Goal: Task Accomplishment & Management: Manage account settings

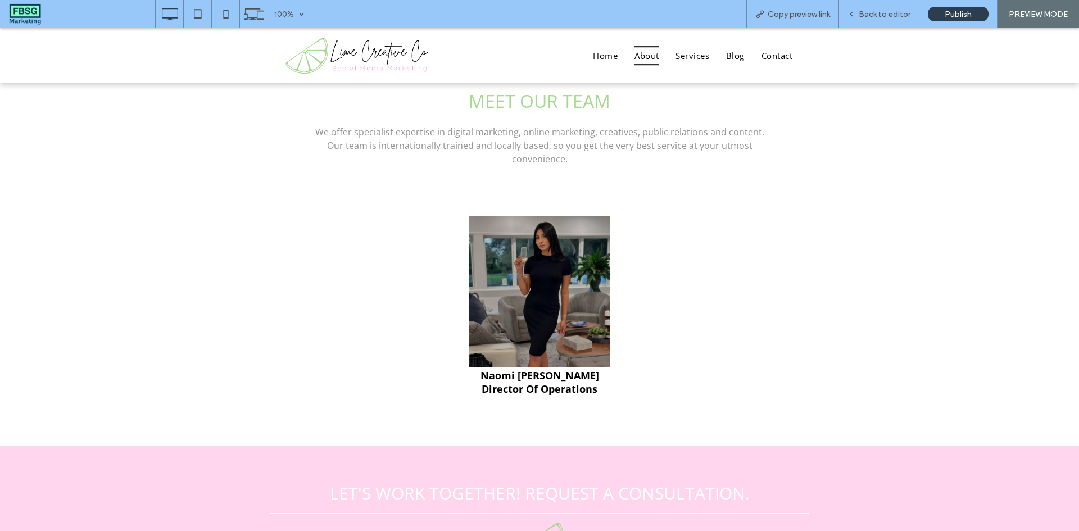
scroll to position [843, 0]
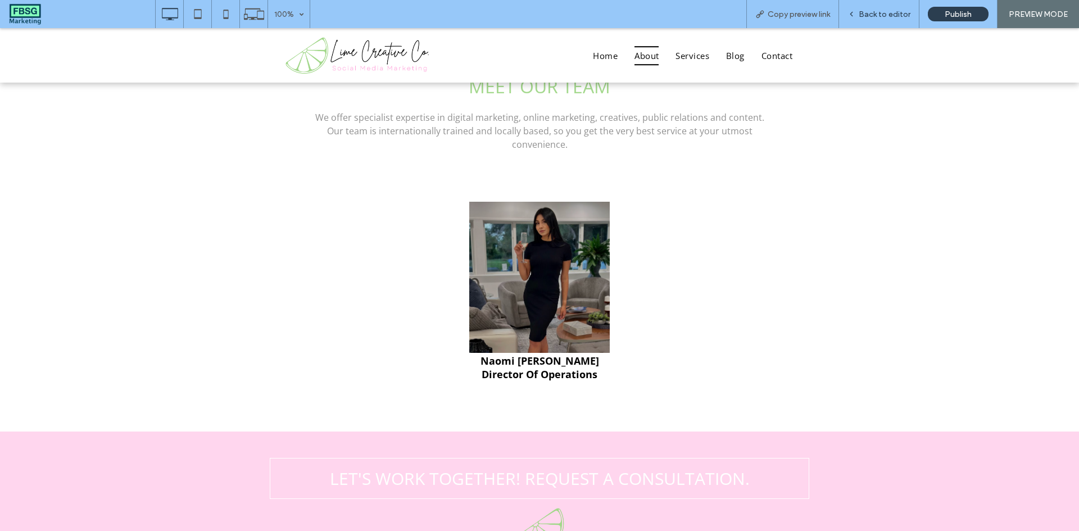
click at [873, 8] on div "Back to editor" at bounding box center [879, 14] width 80 height 28
click at [875, 13] on span "Back to editor" at bounding box center [885, 15] width 52 height 10
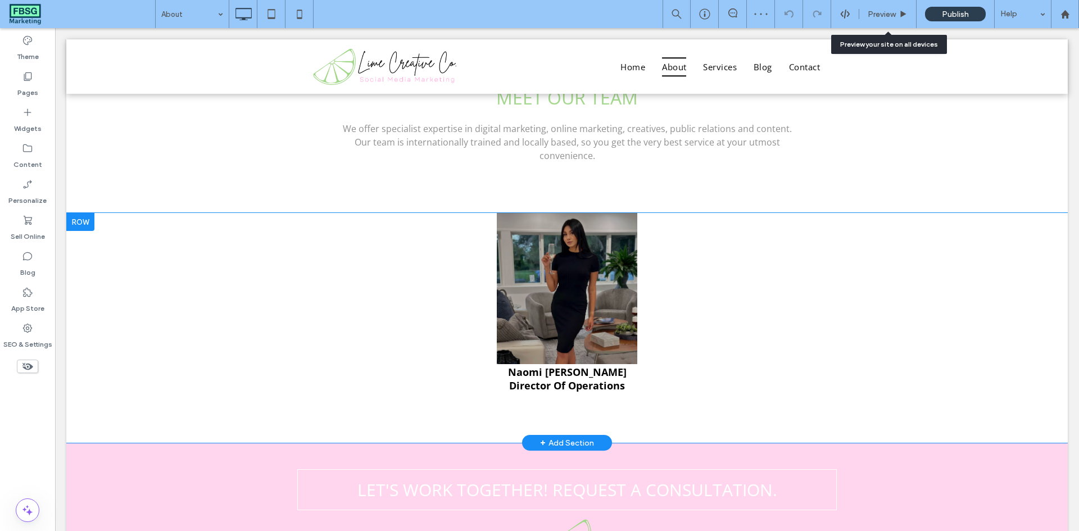
click at [546, 259] on img at bounding box center [567, 288] width 141 height 151
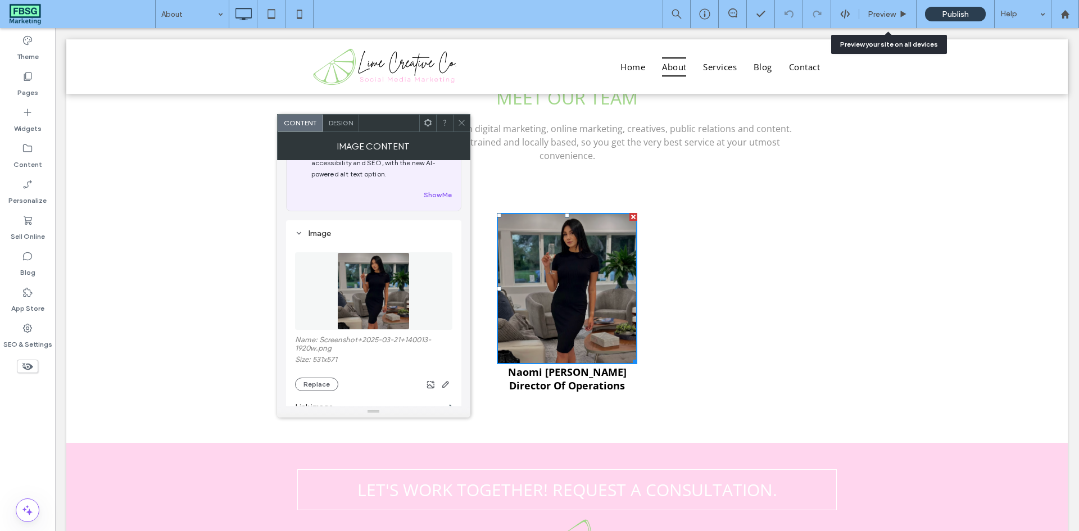
scroll to position [56, 0]
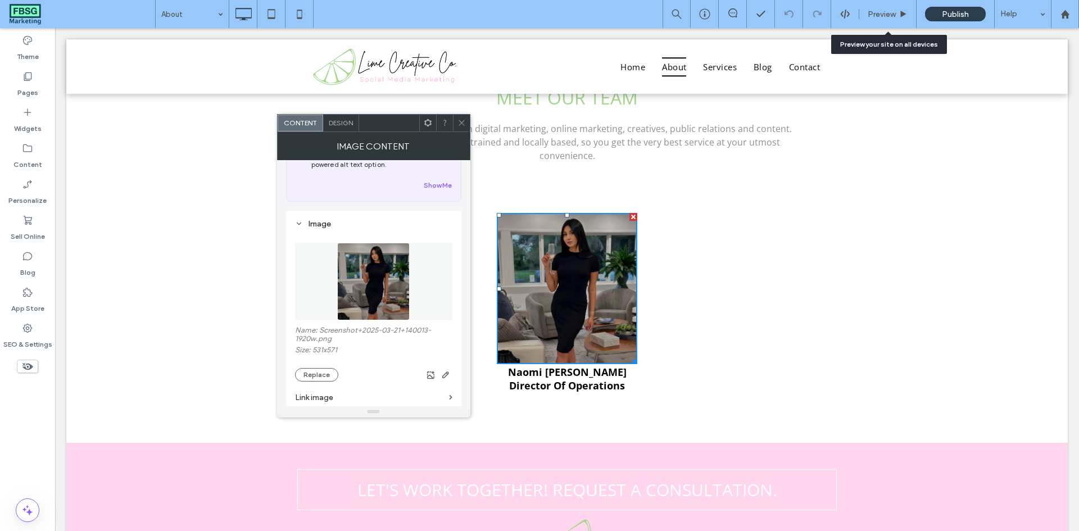
click at [327, 329] on label "Name: Screenshot+2025-03-21+140013-1920w.png" at bounding box center [373, 336] width 157 height 20
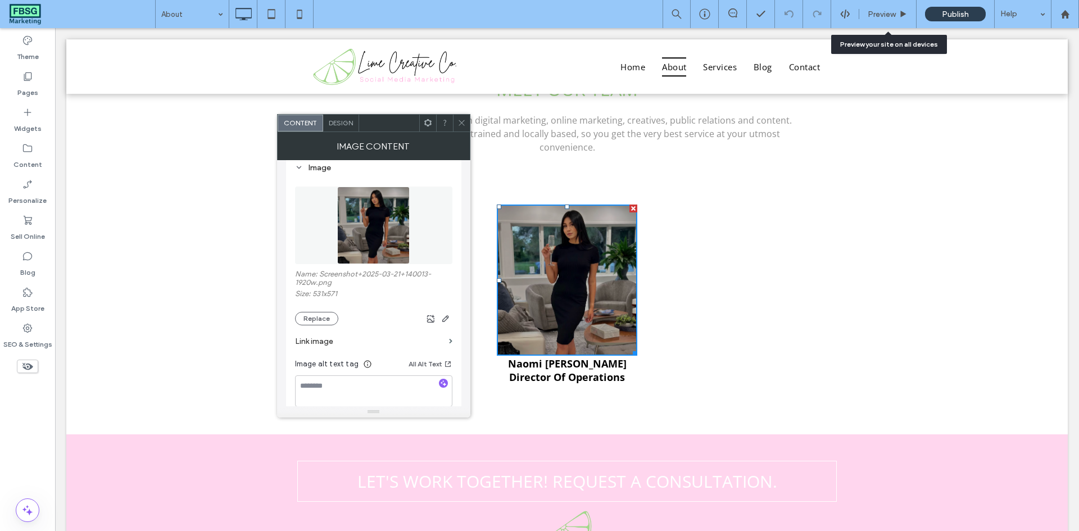
scroll to position [835, 0]
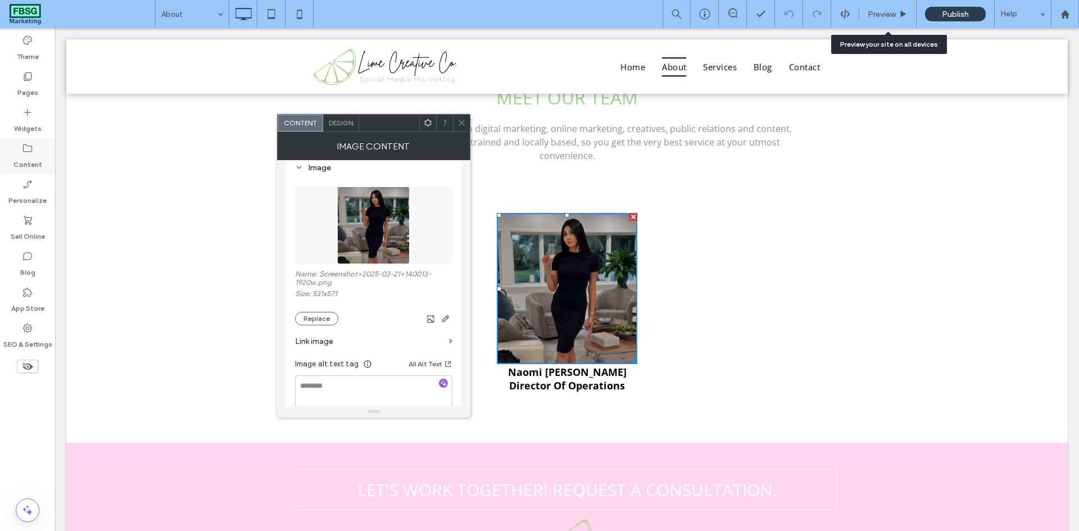
click at [31, 159] on label "Content" at bounding box center [27, 162] width 29 height 16
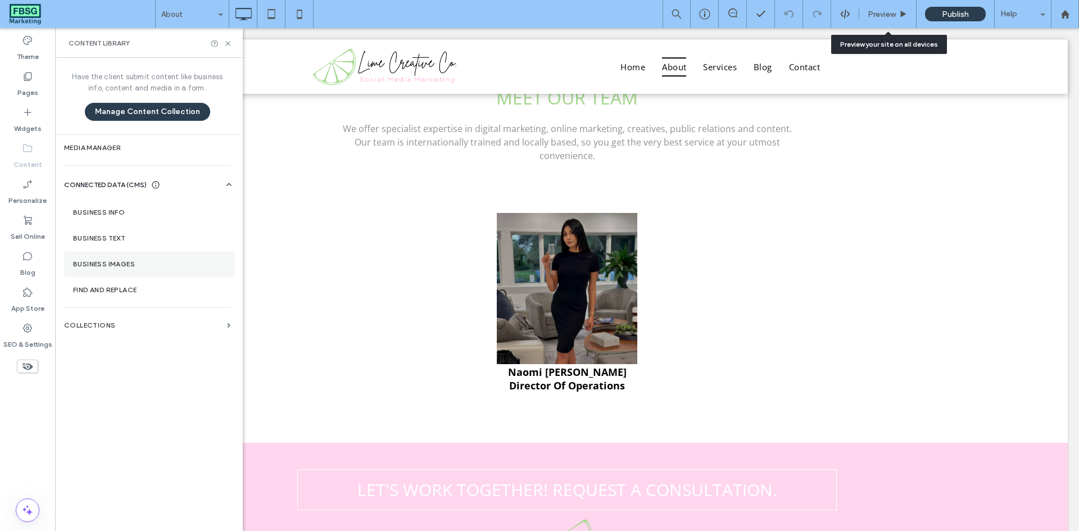
click at [120, 268] on section "Business Images" at bounding box center [149, 264] width 171 height 26
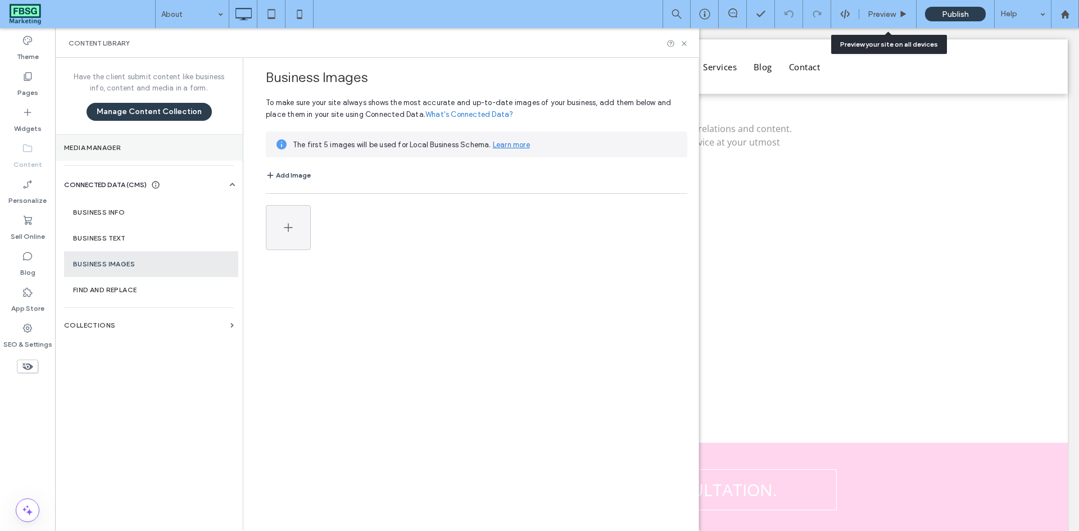
click at [120, 144] on label "Media Manager" at bounding box center [149, 148] width 170 height 8
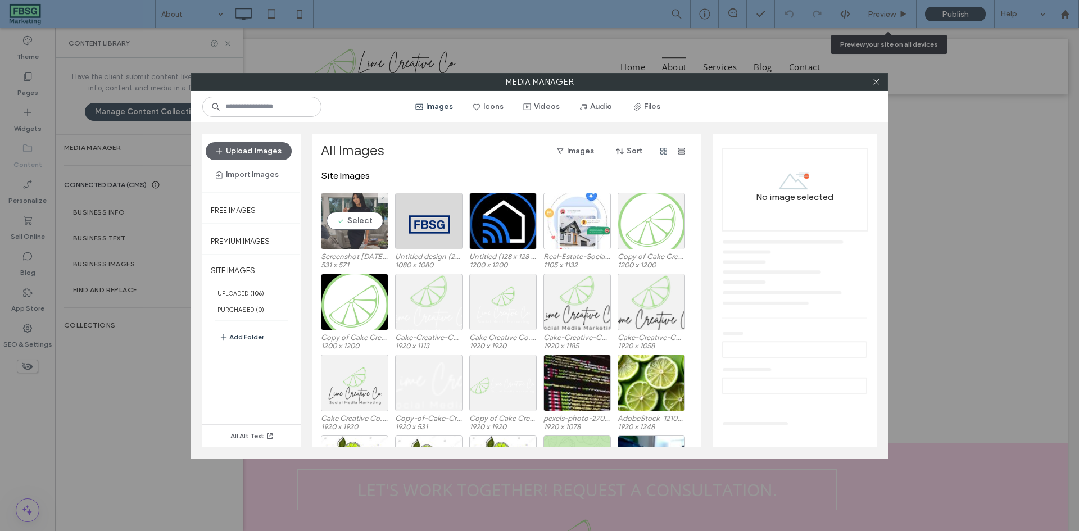
click at [367, 220] on div "Select" at bounding box center [354, 221] width 67 height 57
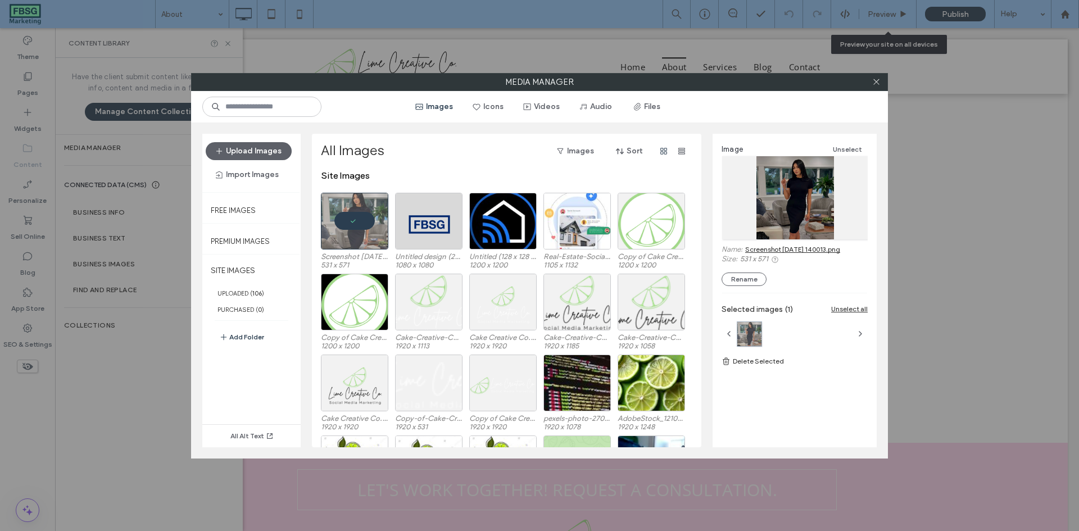
click at [806, 246] on link "Screenshot 2025-03-21 140013.png" at bounding box center [792, 249] width 95 height 8
click at [876, 84] on icon at bounding box center [876, 82] width 8 height 8
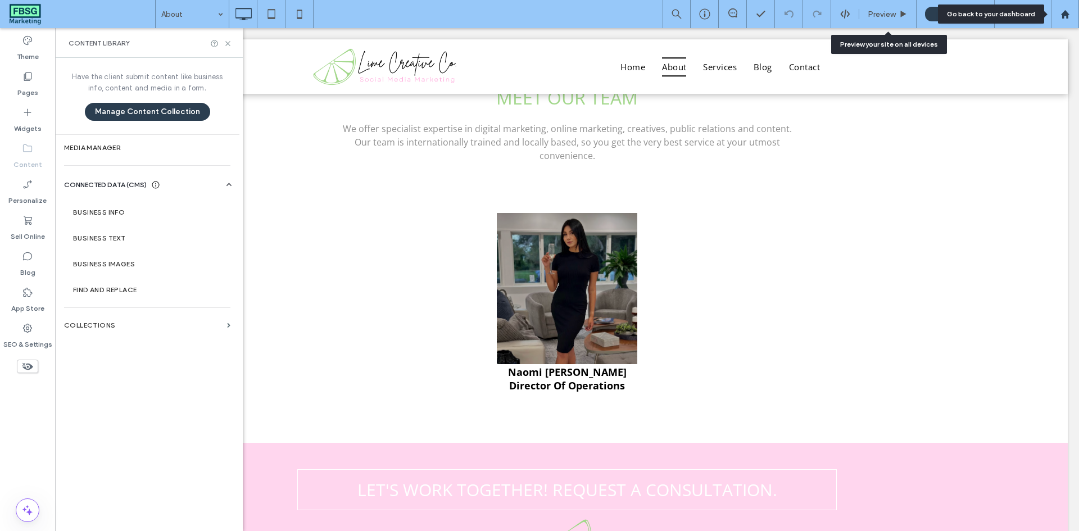
click at [1065, 19] on div at bounding box center [1065, 14] width 28 height 28
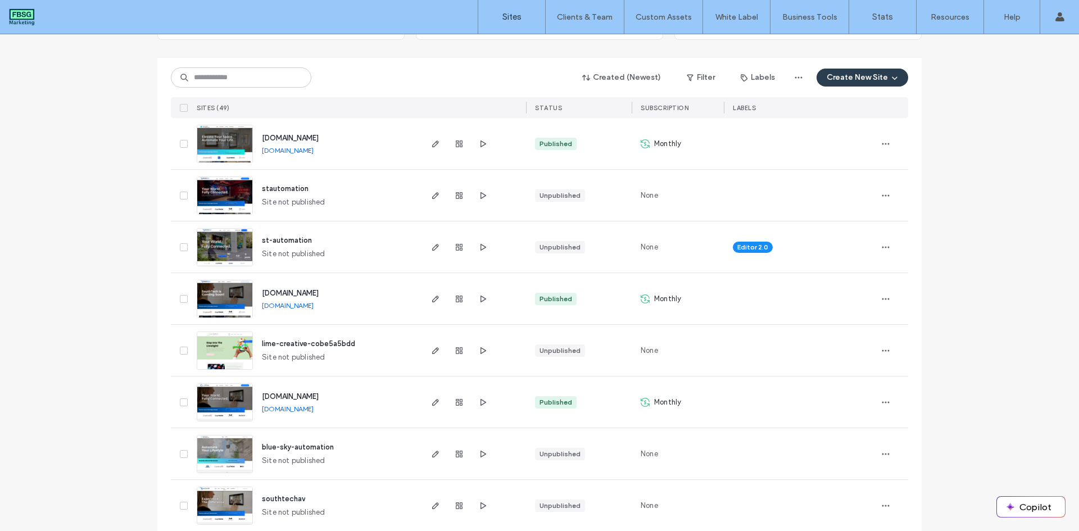
click at [239, 293] on img at bounding box center [224, 318] width 55 height 76
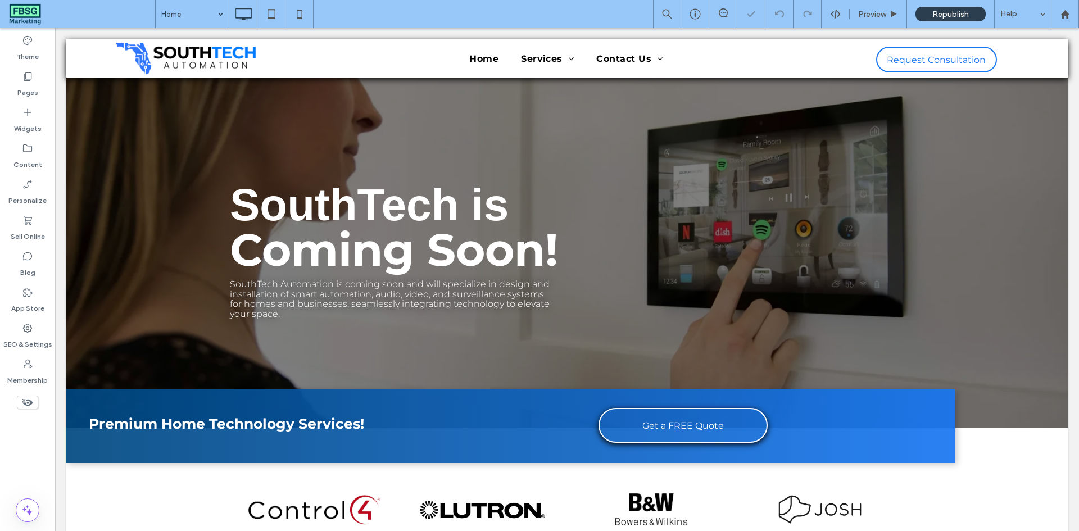
click at [211, 17] on input at bounding box center [189, 14] width 56 height 28
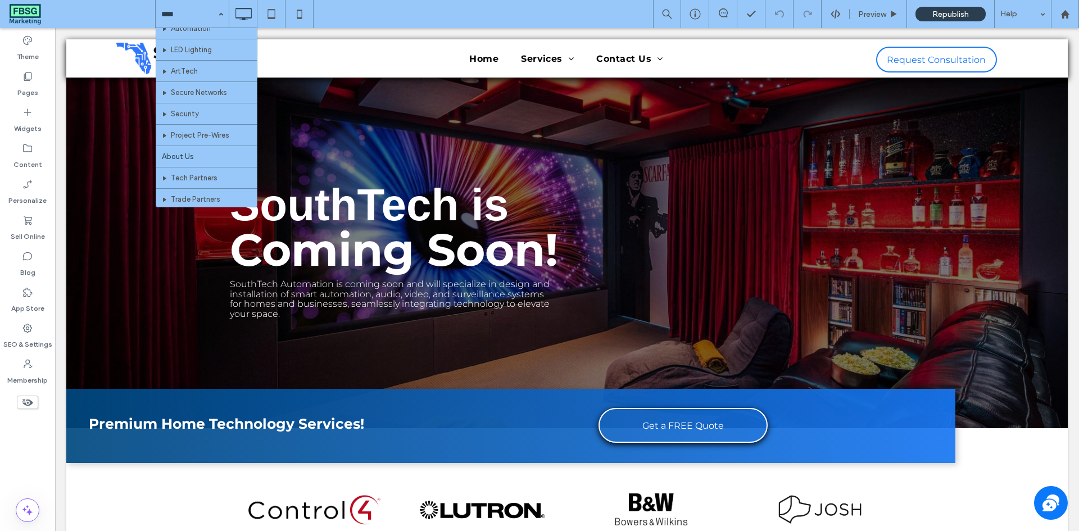
scroll to position [169, 0]
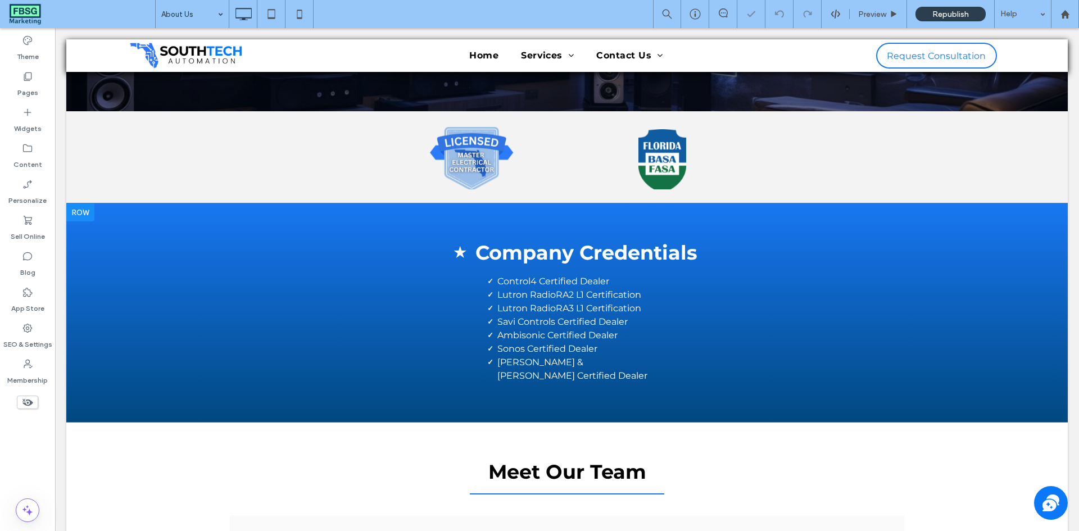
scroll to position [163, 0]
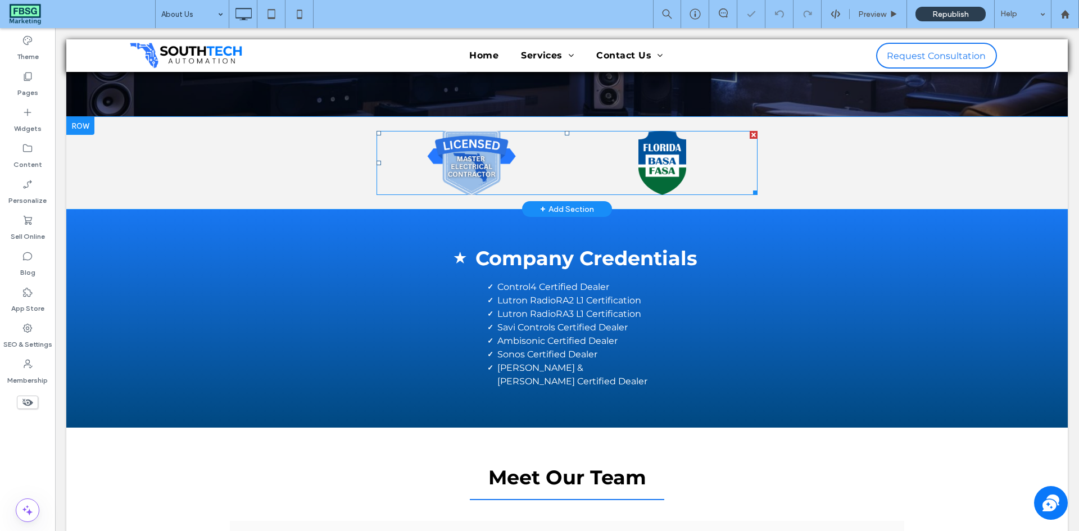
click at [510, 154] on link at bounding box center [472, 163] width 202 height 68
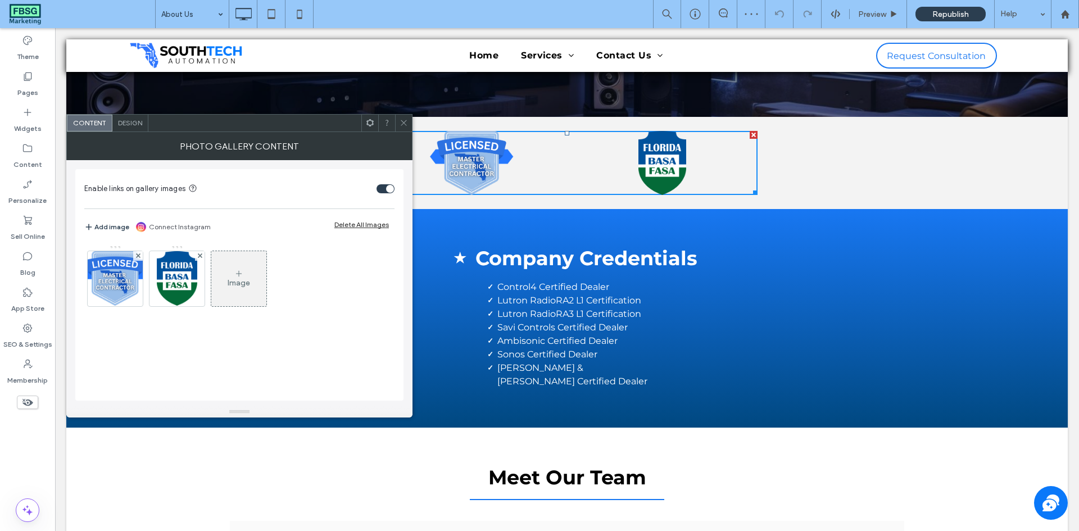
click at [400, 120] on icon at bounding box center [404, 123] width 8 height 8
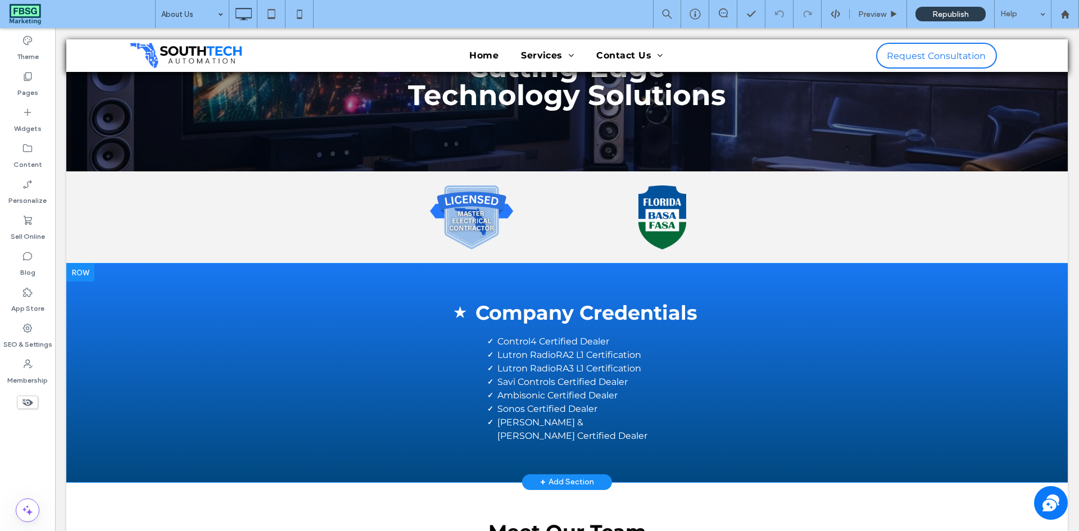
scroll to position [107, 0]
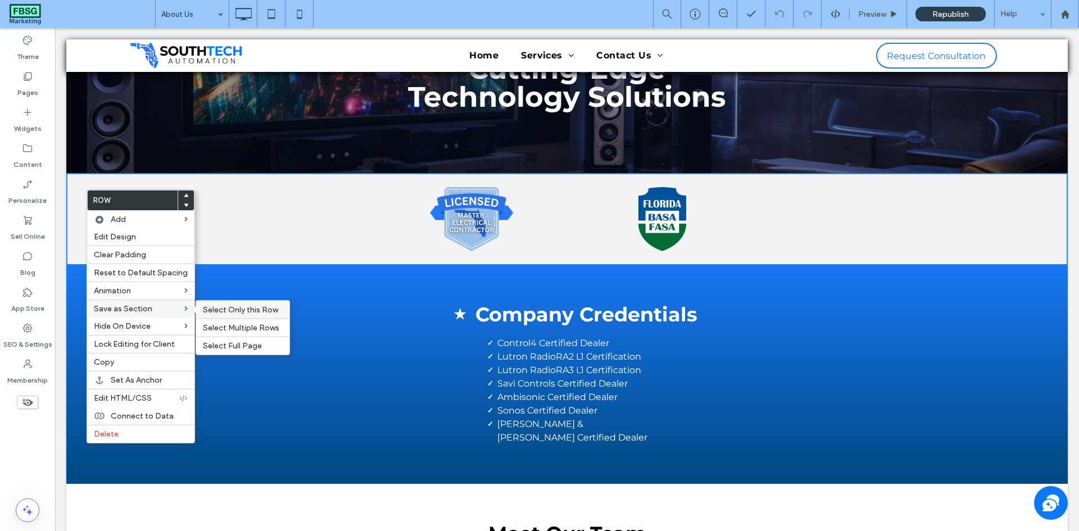
click at [220, 304] on div "Select Only this Row" at bounding box center [242, 310] width 93 height 18
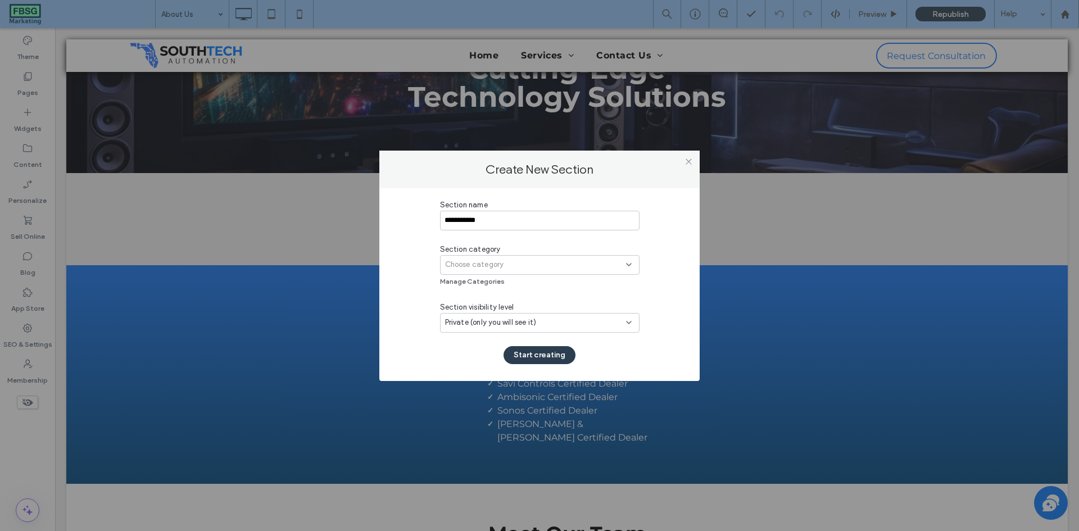
type input "**********"
click at [497, 267] on span "Choose category" at bounding box center [474, 264] width 59 height 11
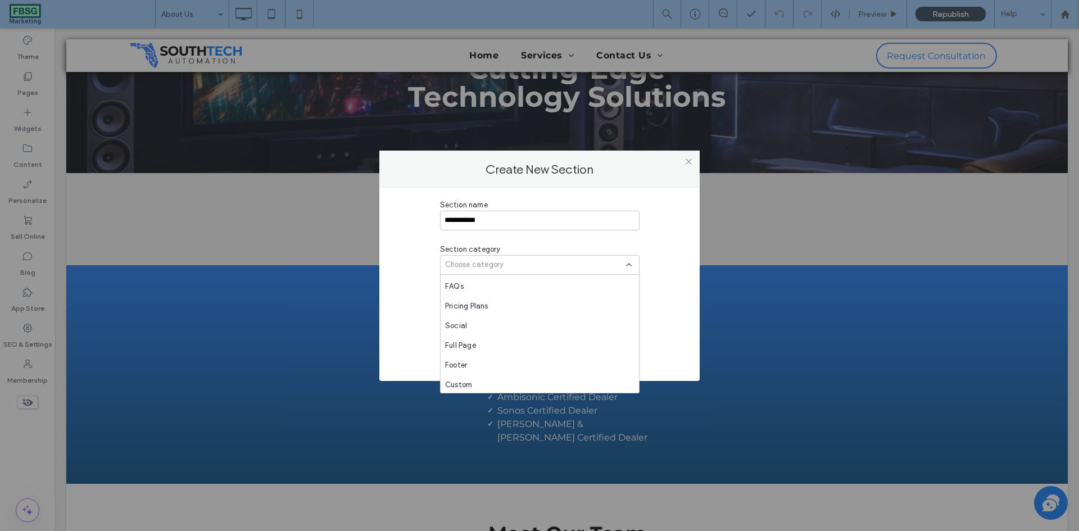
scroll to position [413, 0]
click at [504, 379] on div "Custom" at bounding box center [540, 383] width 198 height 20
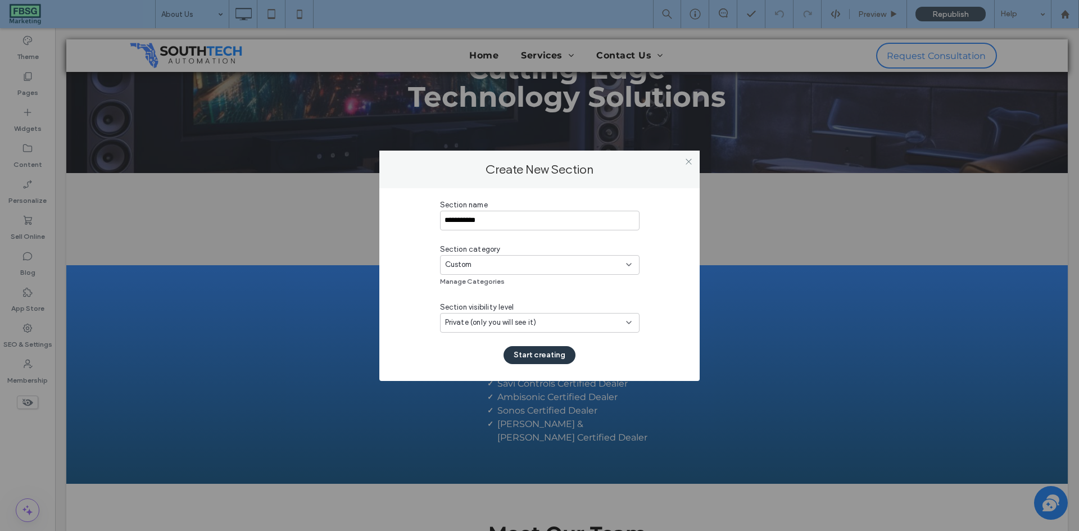
click at [535, 355] on button "Start creating" at bounding box center [540, 355] width 72 height 18
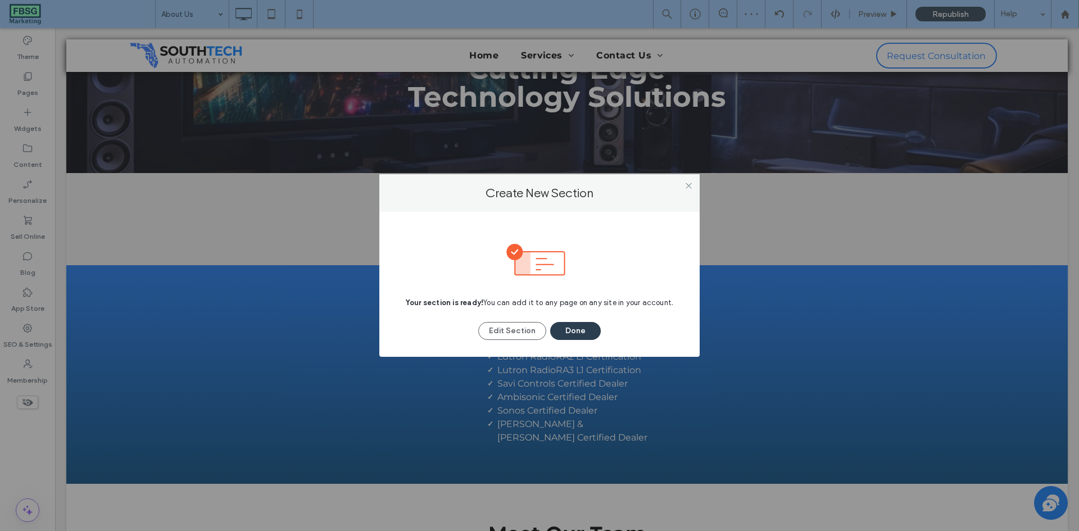
click at [693, 188] on div at bounding box center [688, 185] width 17 height 17
click at [690, 187] on icon at bounding box center [689, 186] width 8 height 8
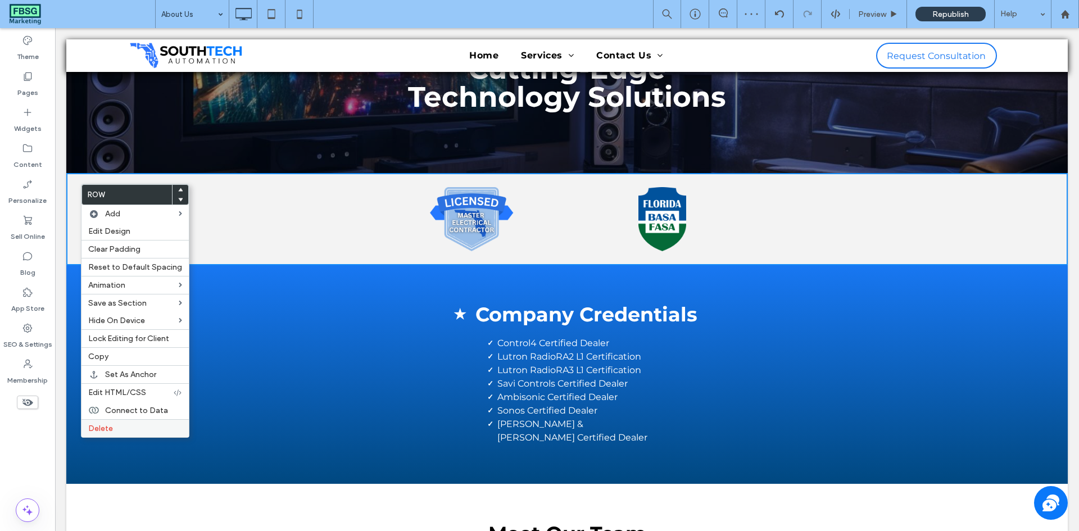
click at [147, 429] on label "Delete" at bounding box center [135, 429] width 94 height 10
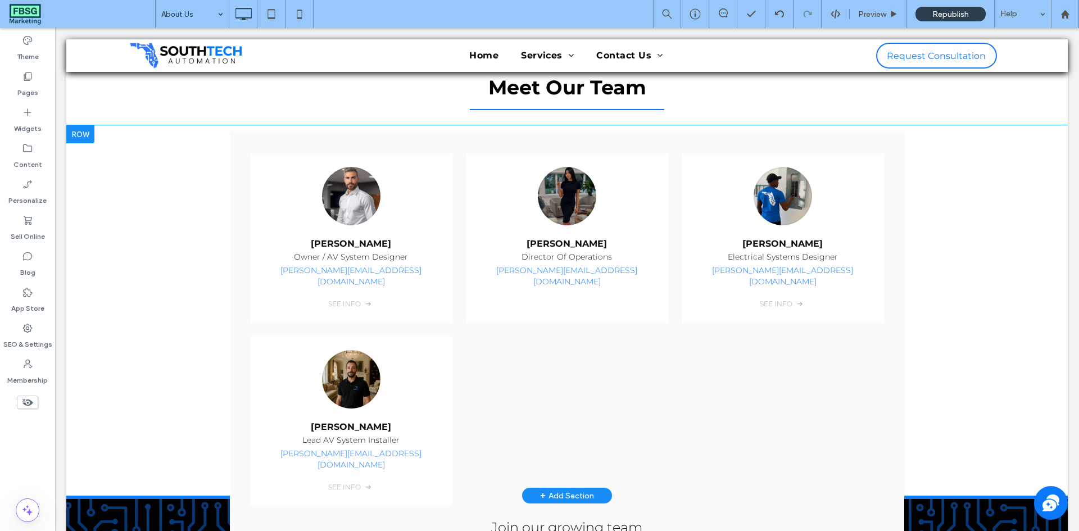
scroll to position [500, 0]
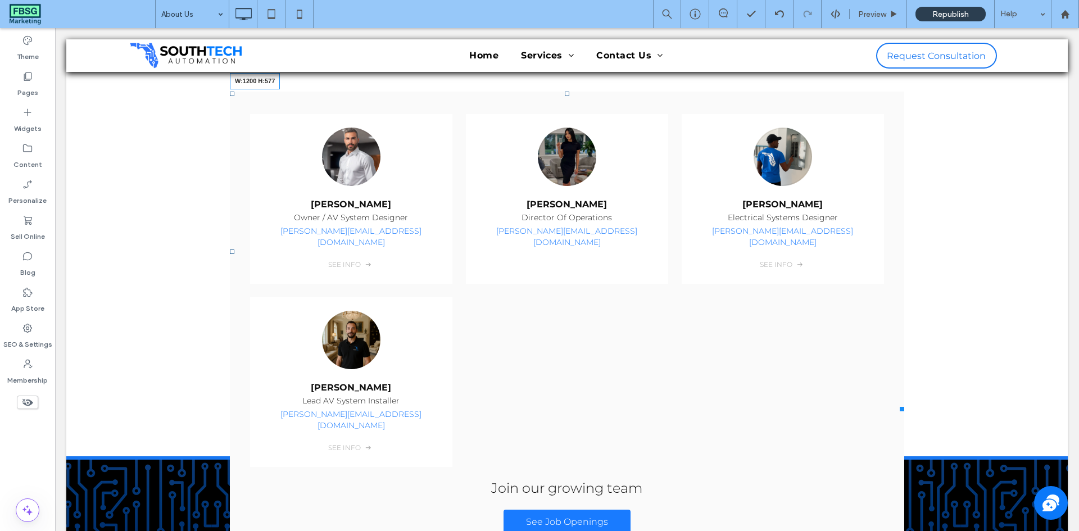
drag, startPoint x: 897, startPoint y: 396, endPoint x: 1054, endPoint y: 428, distance: 160.2
click at [999, 400] on div "Michael Orkin Owner / AV System Designer Michael@SouthTechFL.com See Info Naomi…" at bounding box center [567, 271] width 1002 height 370
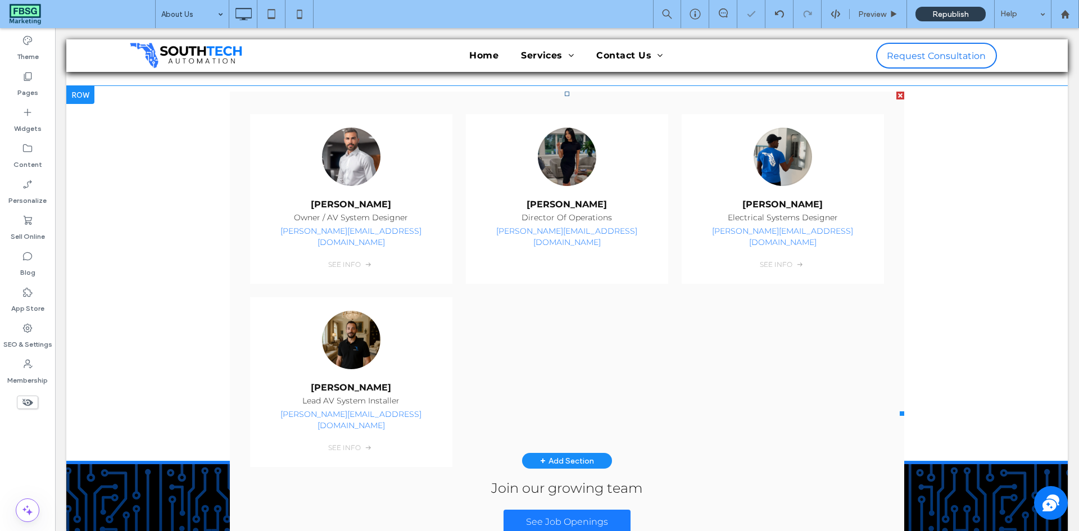
click at [622, 301] on span at bounding box center [567, 254] width 675 height 324
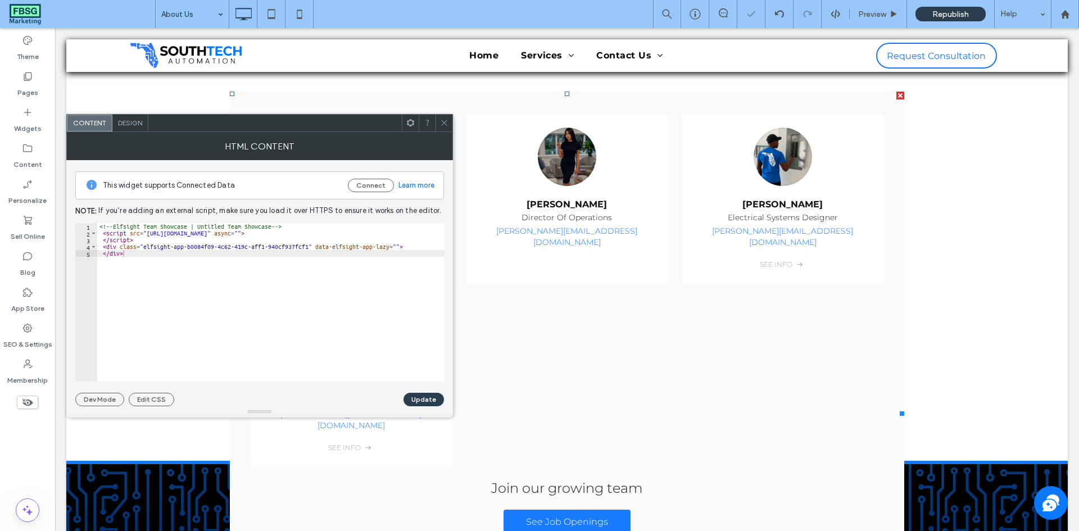
click at [119, 126] on span "Design" at bounding box center [130, 123] width 24 height 8
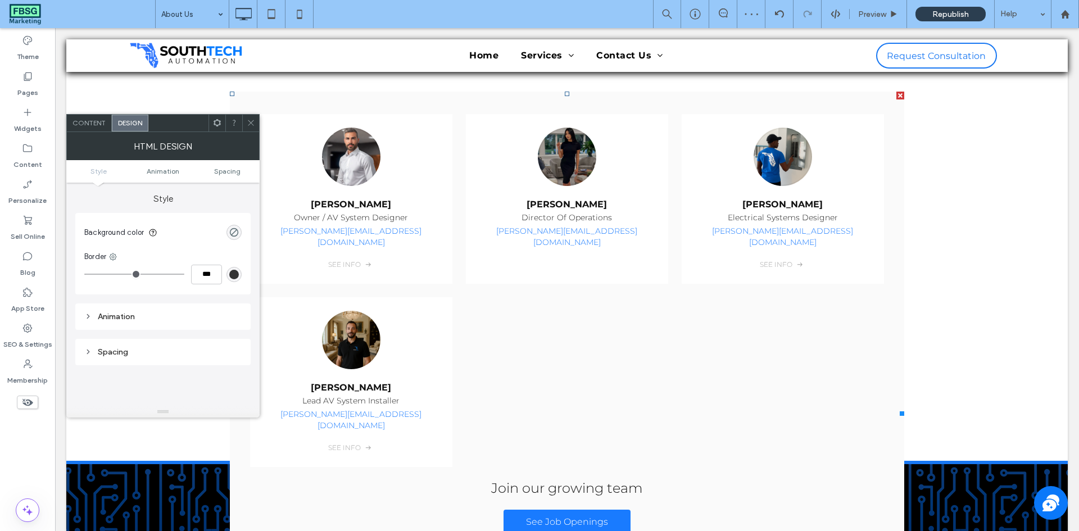
click at [246, 121] on div at bounding box center [250, 123] width 17 height 17
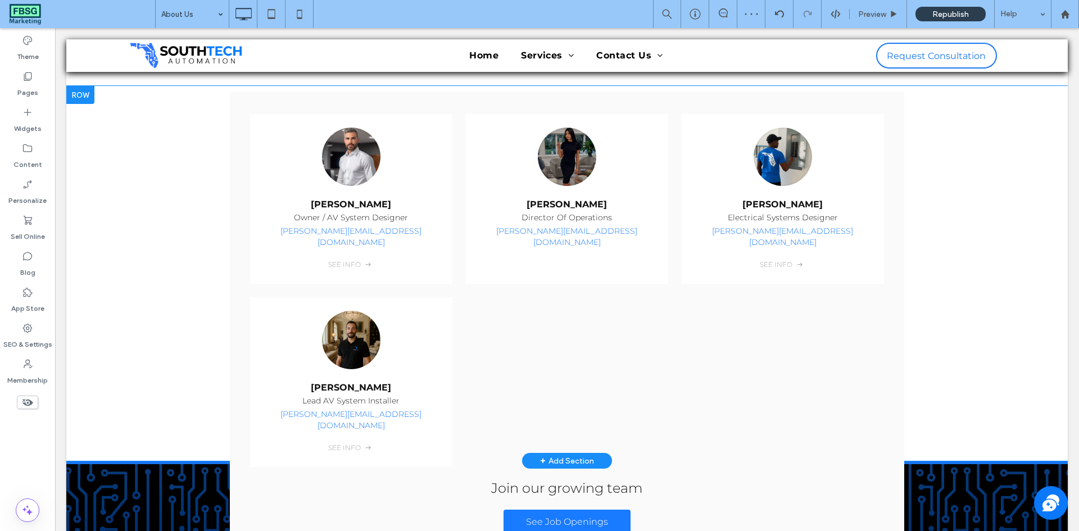
click at [175, 185] on div "Michael Orkin Owner / AV System Designer Michael@SouthTechFL.com See Info Naomi…" at bounding box center [567, 273] width 1002 height 375
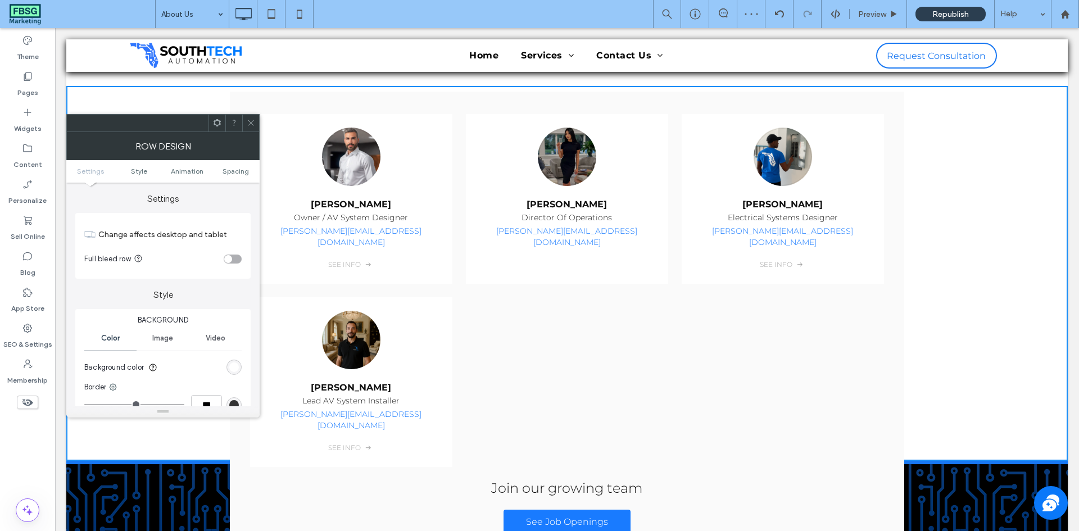
click at [233, 257] on div "toggle" at bounding box center [233, 259] width 18 height 9
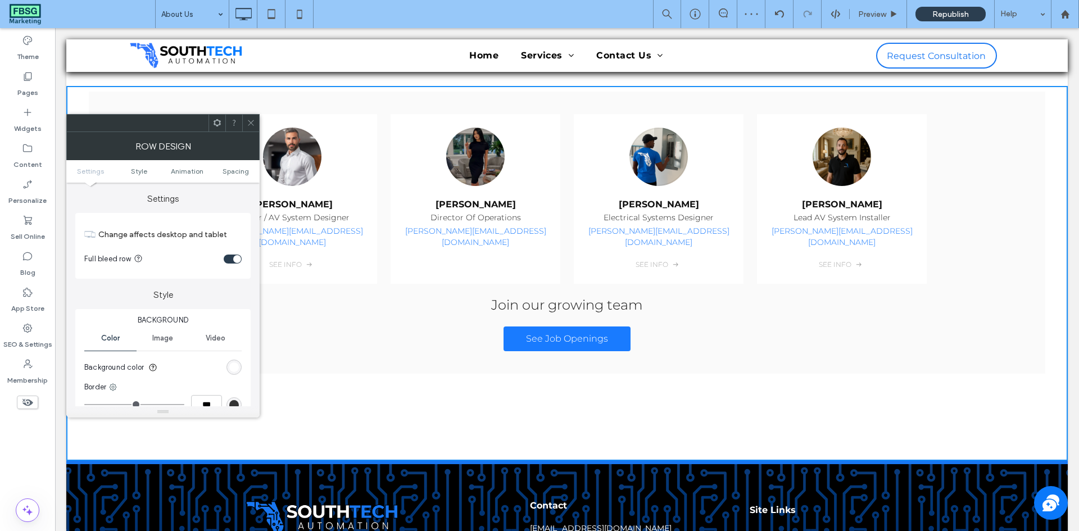
click at [250, 123] on icon at bounding box center [251, 123] width 8 height 8
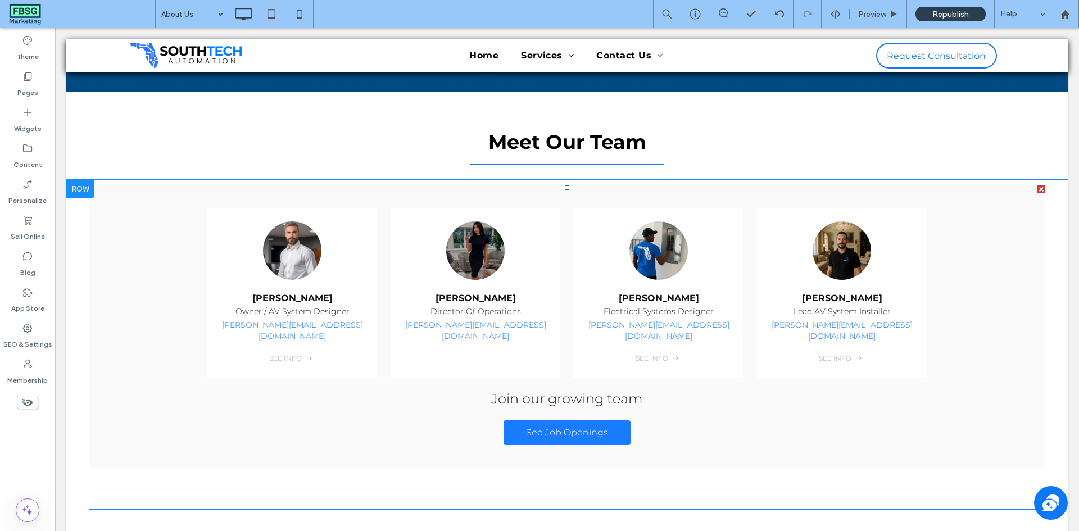
scroll to position [444, 0]
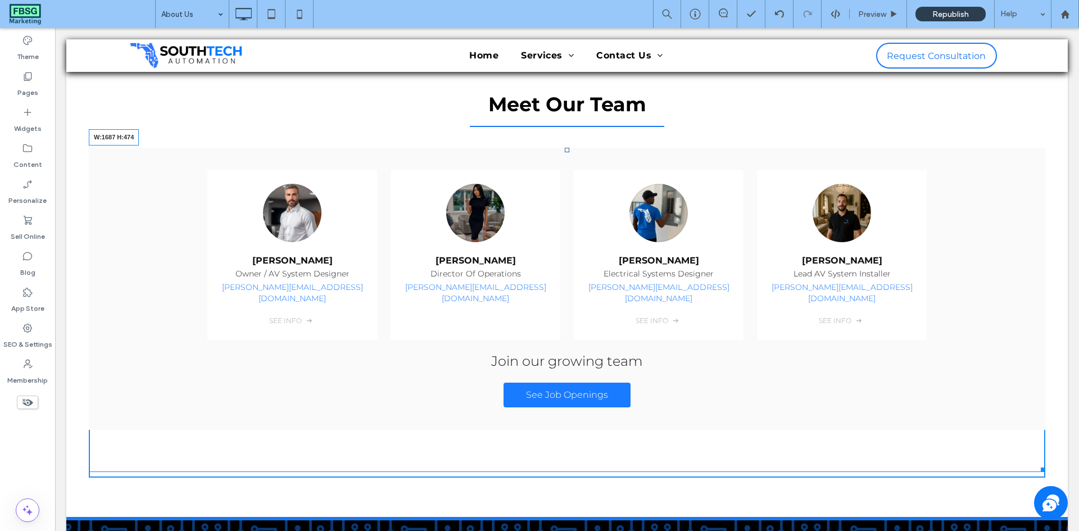
drag, startPoint x: 1030, startPoint y: 458, endPoint x: 984, endPoint y: 467, distance: 47.5
click at [1037, 464] on div at bounding box center [1041, 468] width 8 height 8
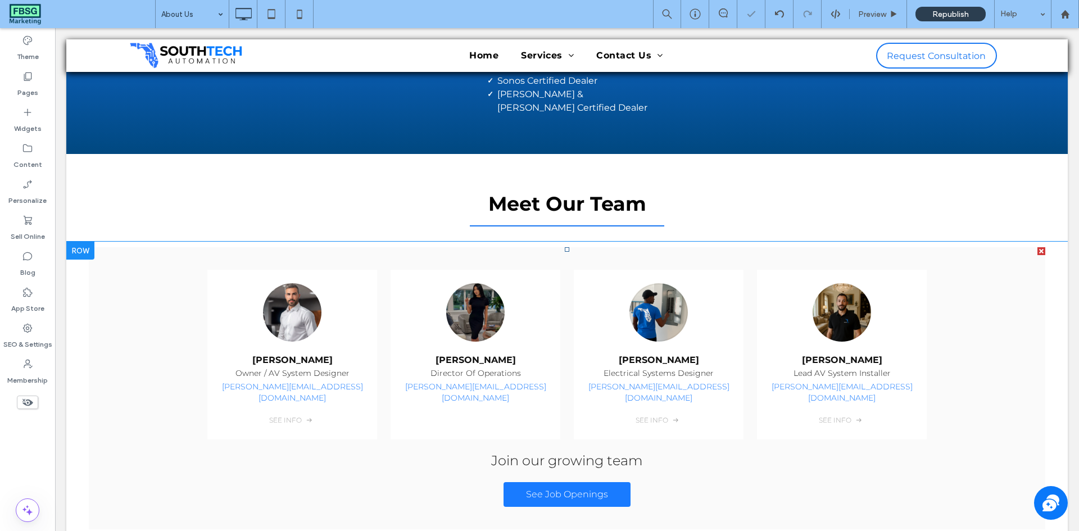
scroll to position [332, 0]
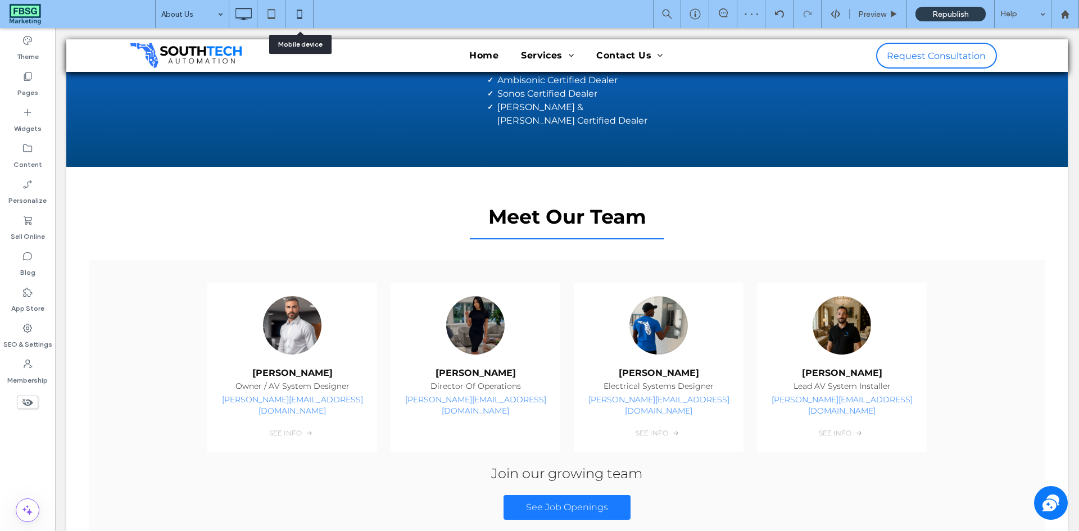
click at [295, 11] on icon at bounding box center [299, 14] width 22 height 22
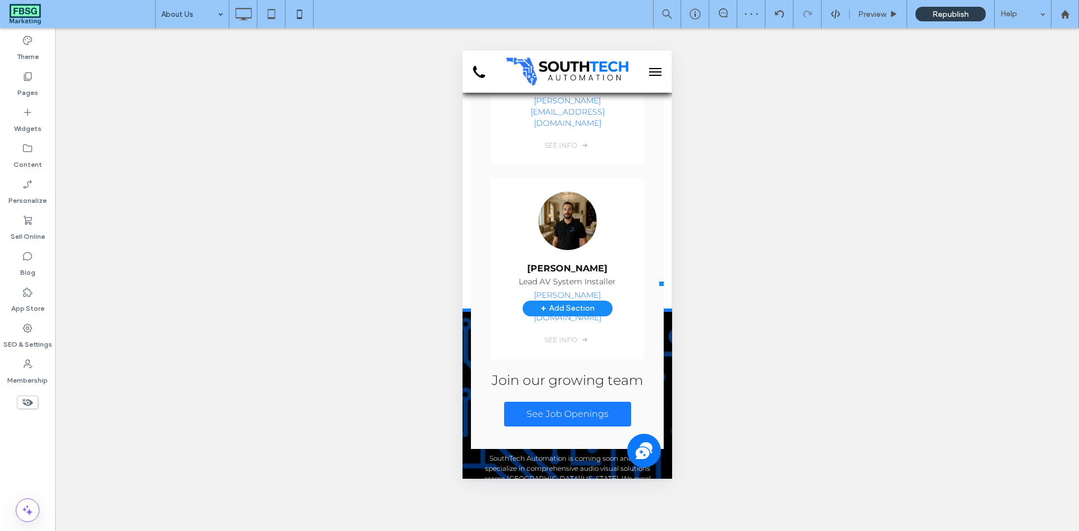
scroll to position [899, 0]
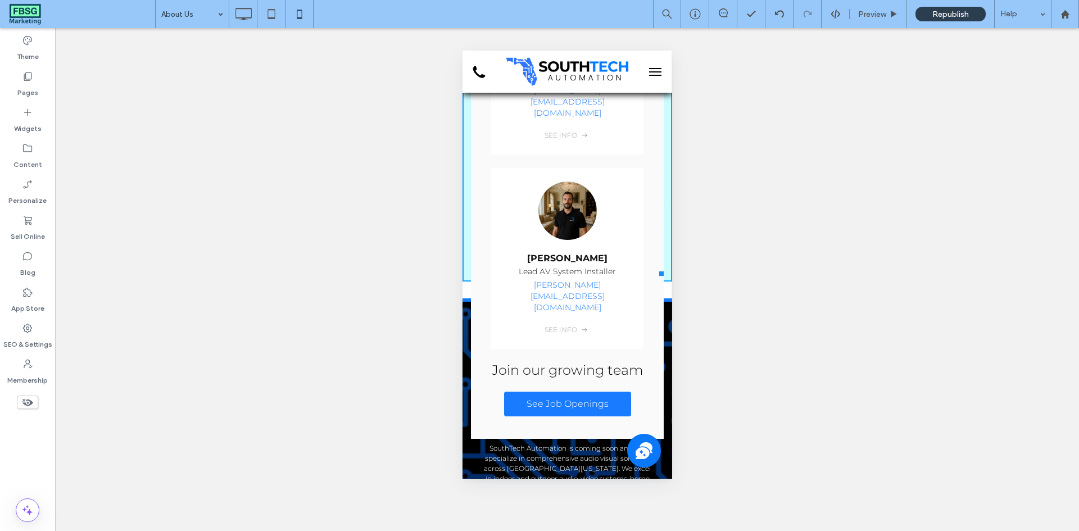
drag, startPoint x: 651, startPoint y: 261, endPoint x: 1144, endPoint y: 357, distance: 502.2
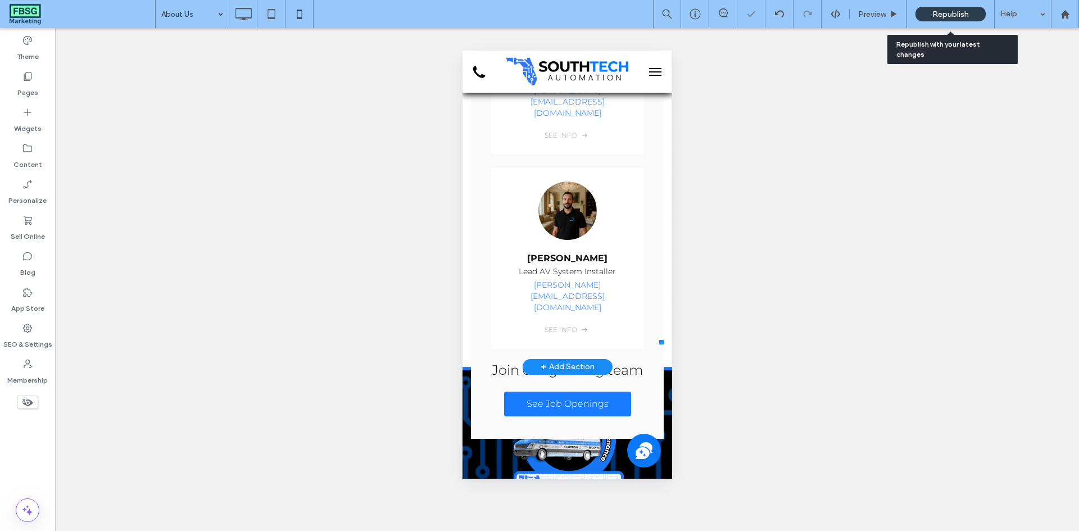
click at [940, 16] on span "Republish" at bounding box center [951, 15] width 37 height 10
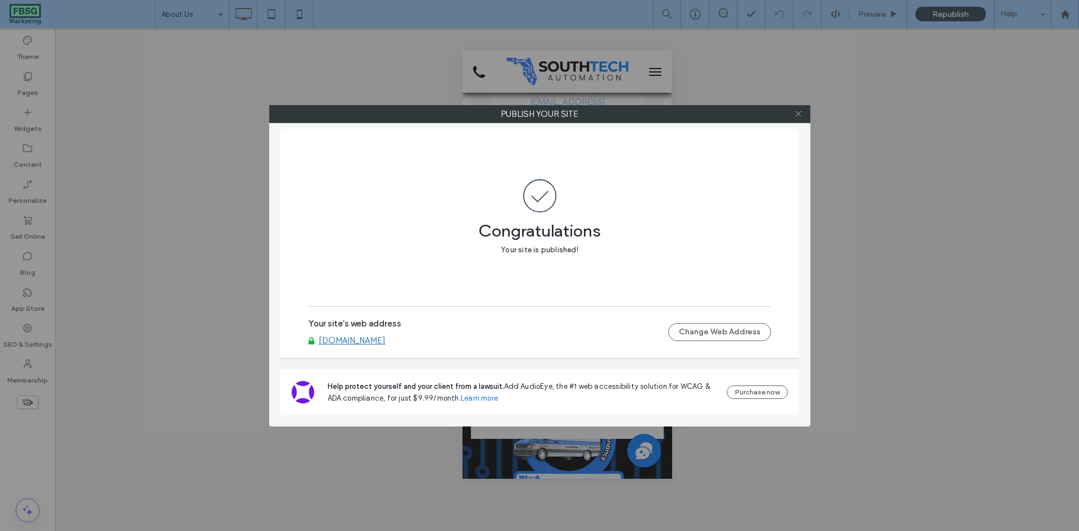
click at [802, 120] on span at bounding box center [798, 114] width 8 height 17
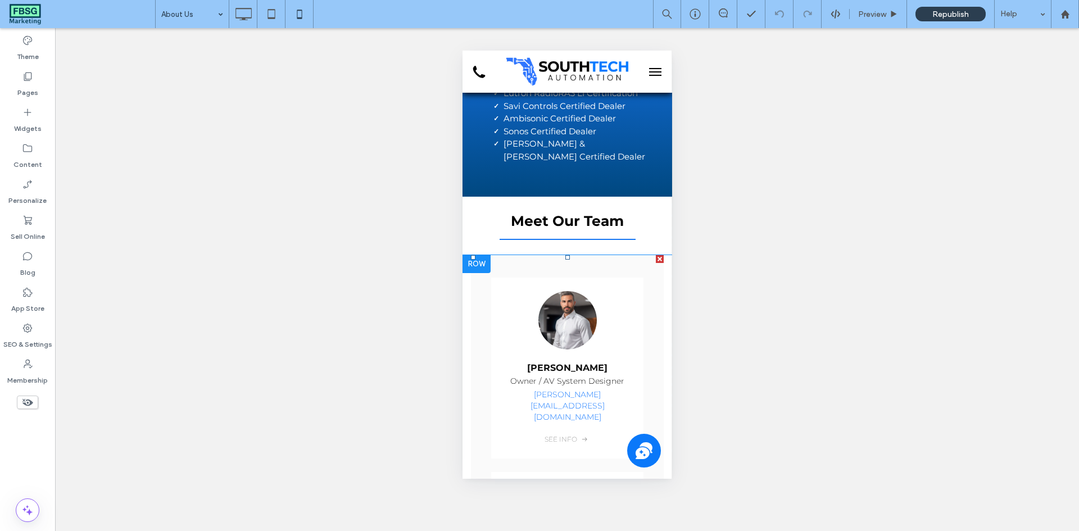
scroll to position [0, 0]
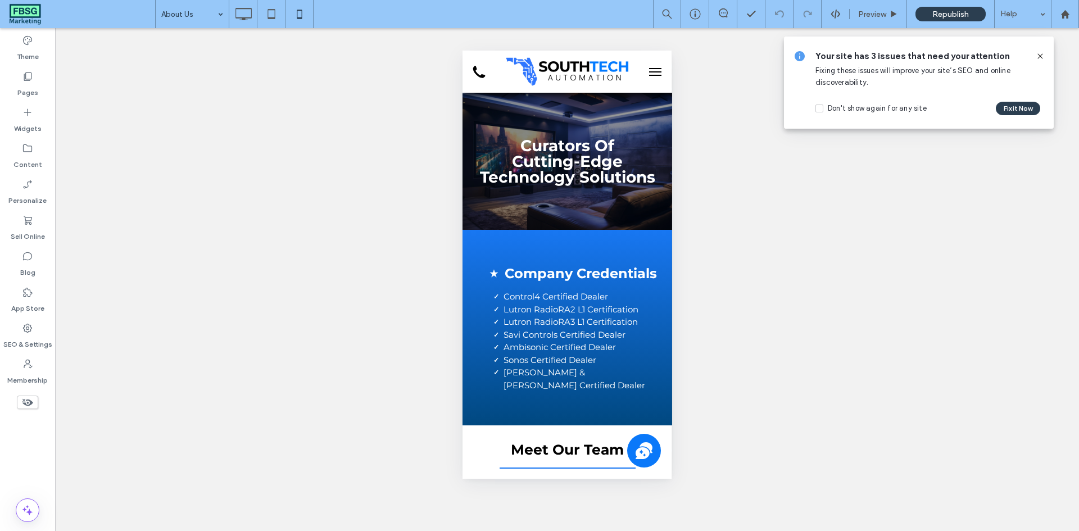
click at [1043, 56] on icon at bounding box center [1040, 56] width 9 height 9
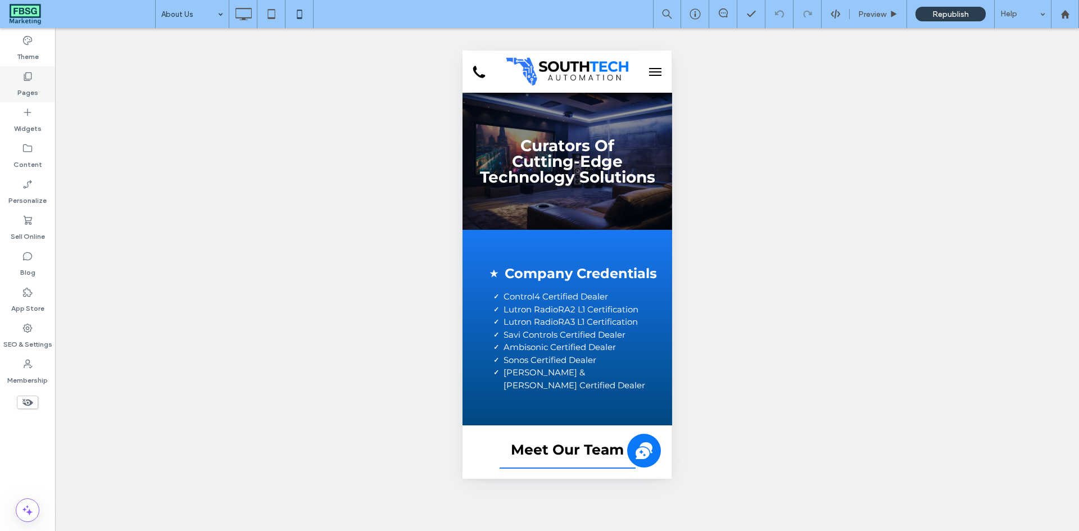
click at [25, 74] on icon at bounding box center [27, 76] width 11 height 11
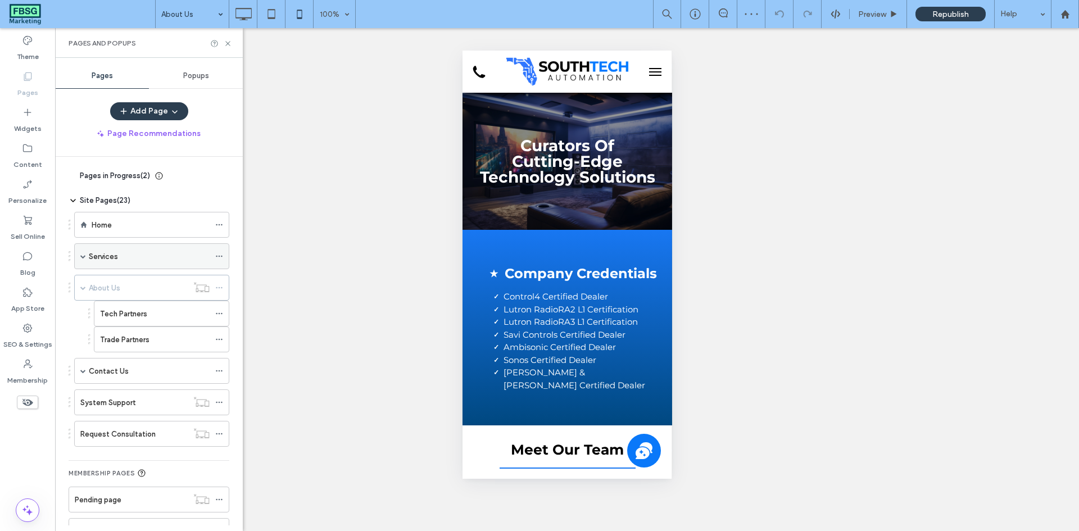
click at [156, 255] on div "Services" at bounding box center [149, 257] width 121 height 12
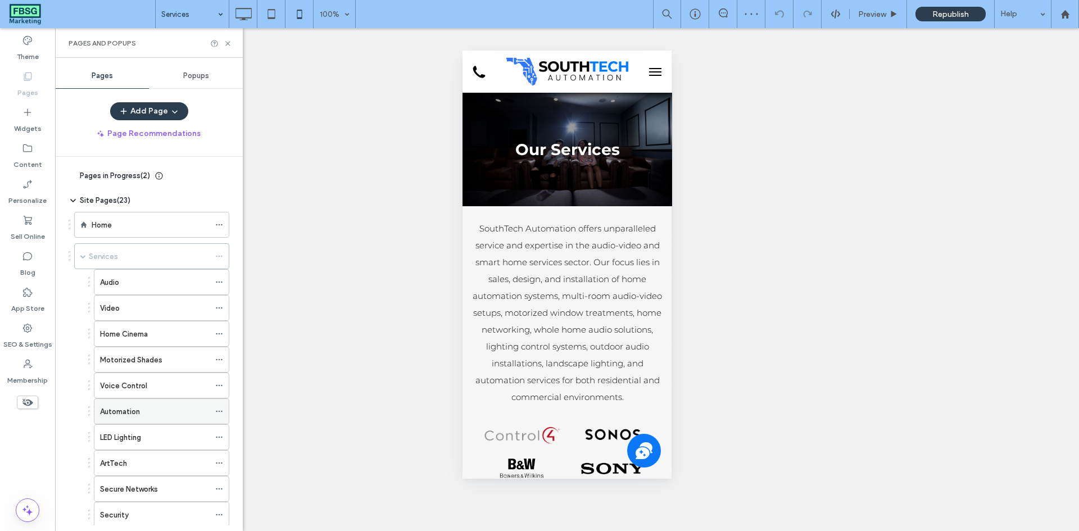
click at [221, 410] on icon at bounding box center [219, 412] width 8 height 8
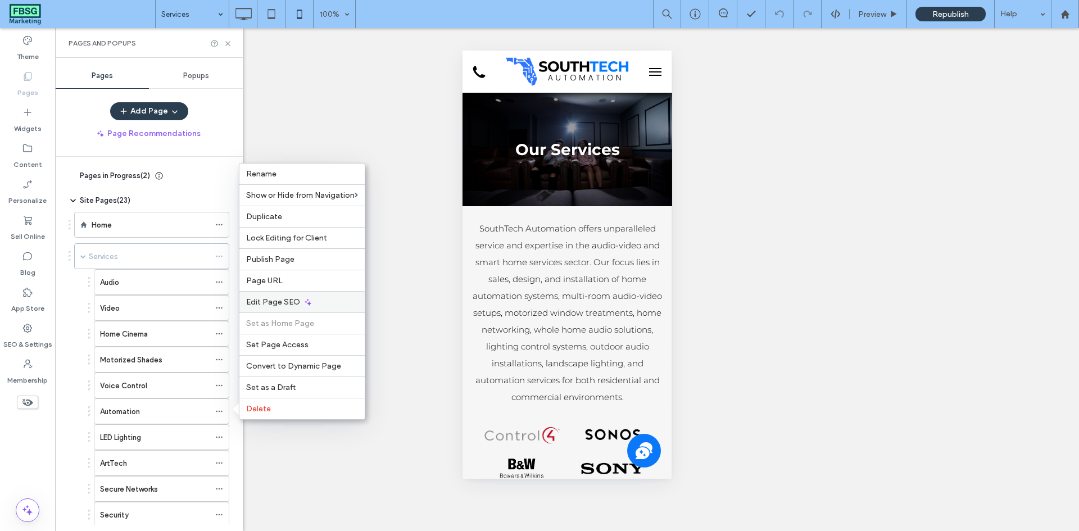
click at [308, 299] on icon at bounding box center [308, 302] width 9 height 9
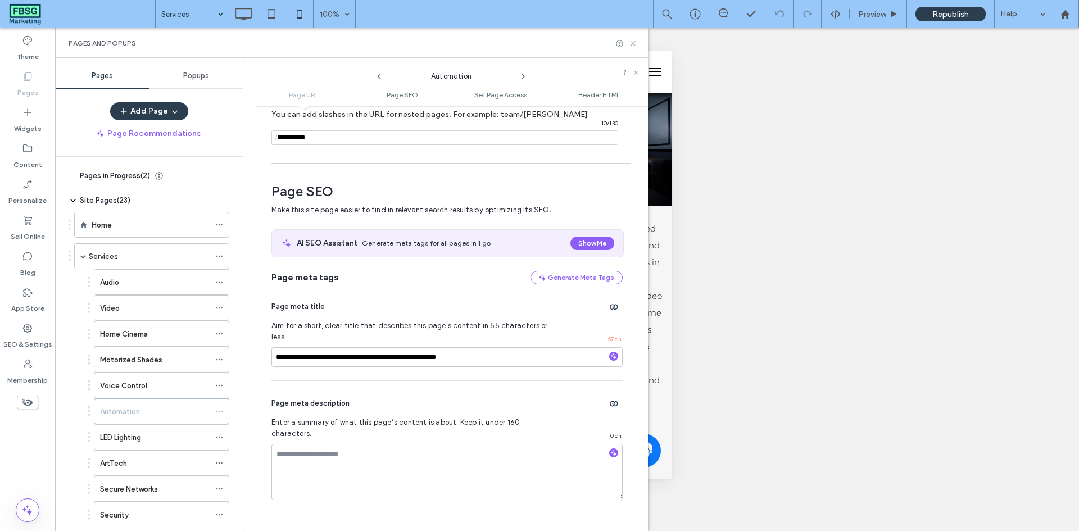
scroll to position [154, 0]
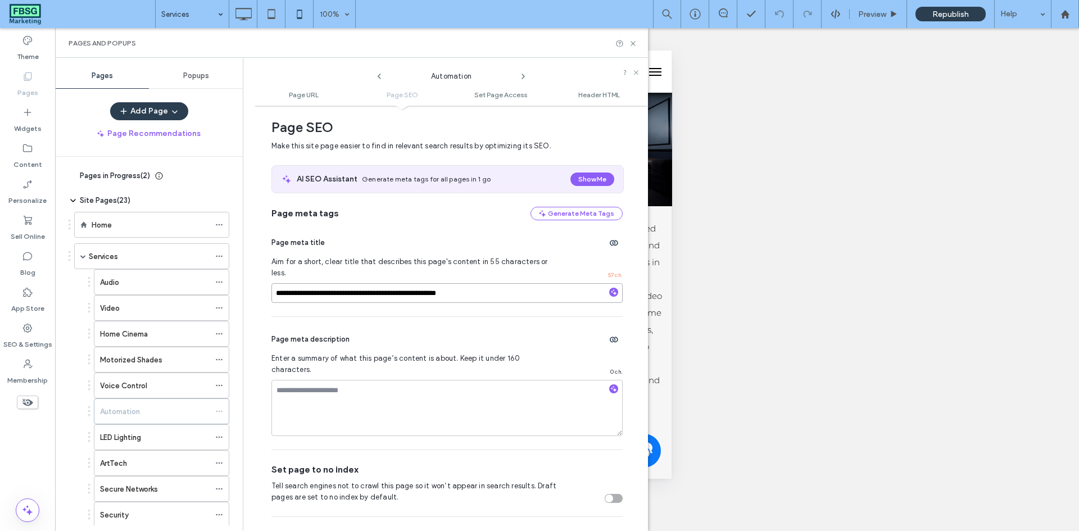
click at [315, 283] on input "**********" at bounding box center [446, 293] width 351 height 20
type input "**********"
click at [385, 256] on div "**********" at bounding box center [446, 268] width 351 height 96
click at [396, 283] on input "**********" at bounding box center [446, 293] width 351 height 20
click at [410, 250] on div "Page meta title" at bounding box center [446, 243] width 351 height 18
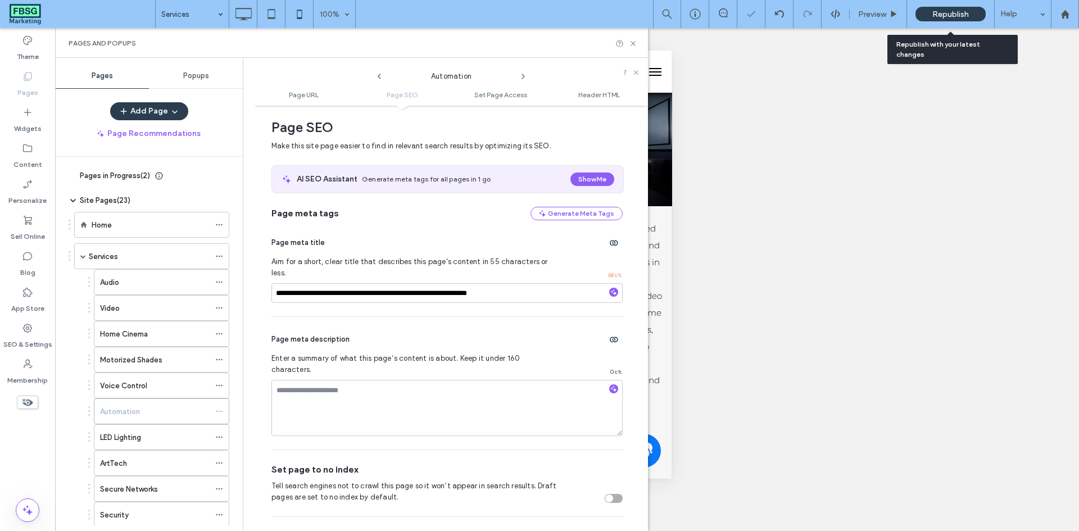
click at [930, 12] on div "Republish" at bounding box center [951, 14] width 70 height 15
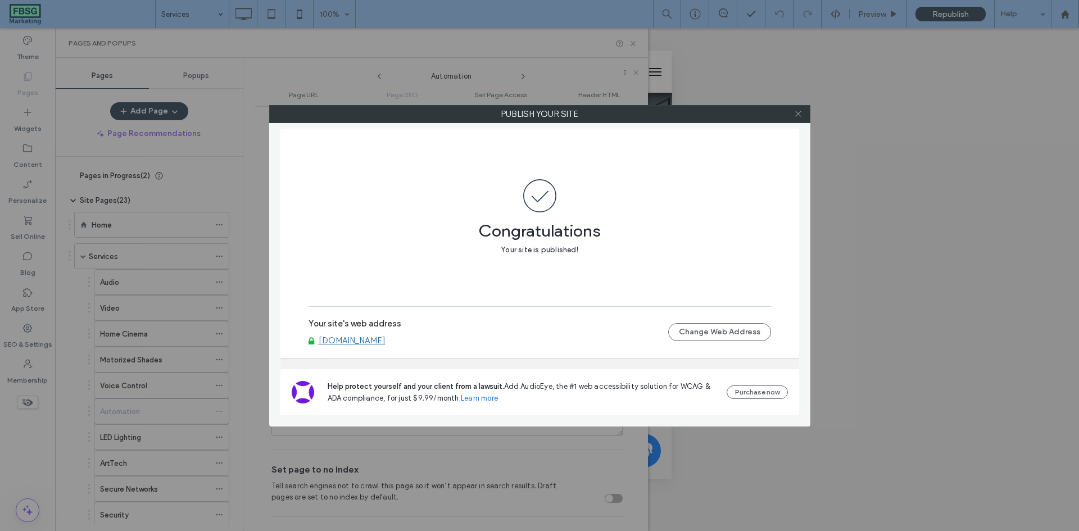
click at [800, 115] on icon at bounding box center [798, 114] width 8 height 8
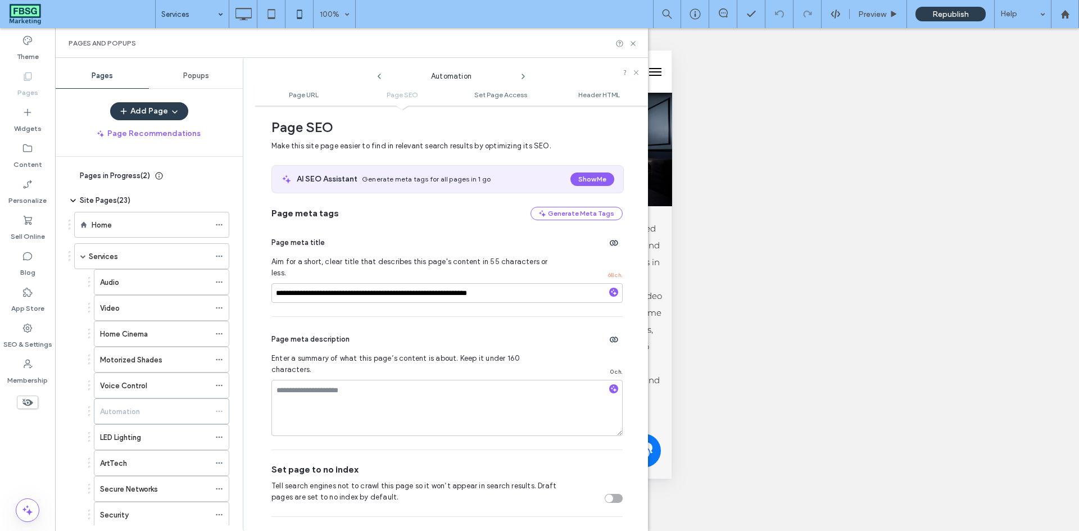
click at [631, 38] on div "Pages and Popups" at bounding box center [351, 43] width 593 height 30
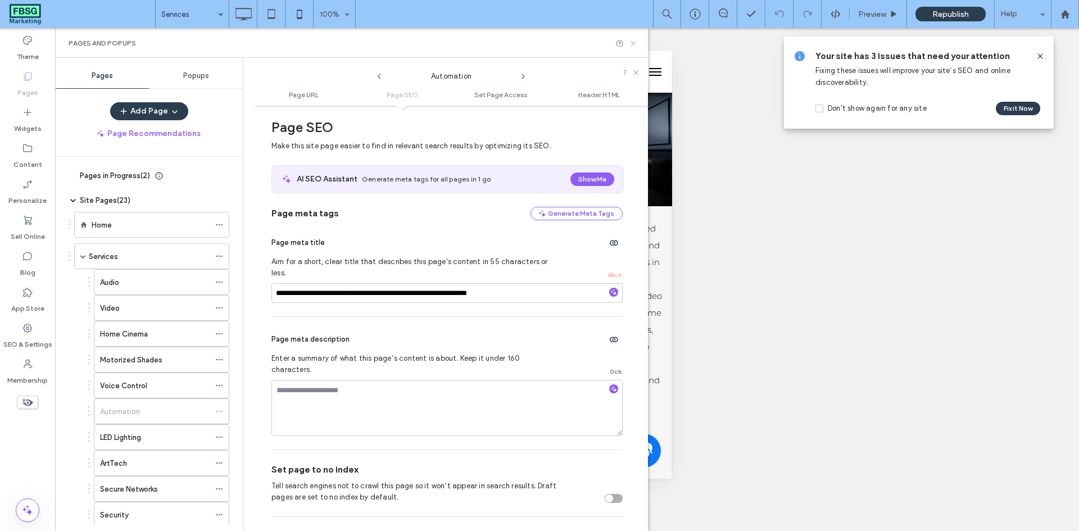
click at [632, 44] on use at bounding box center [633, 43] width 4 height 4
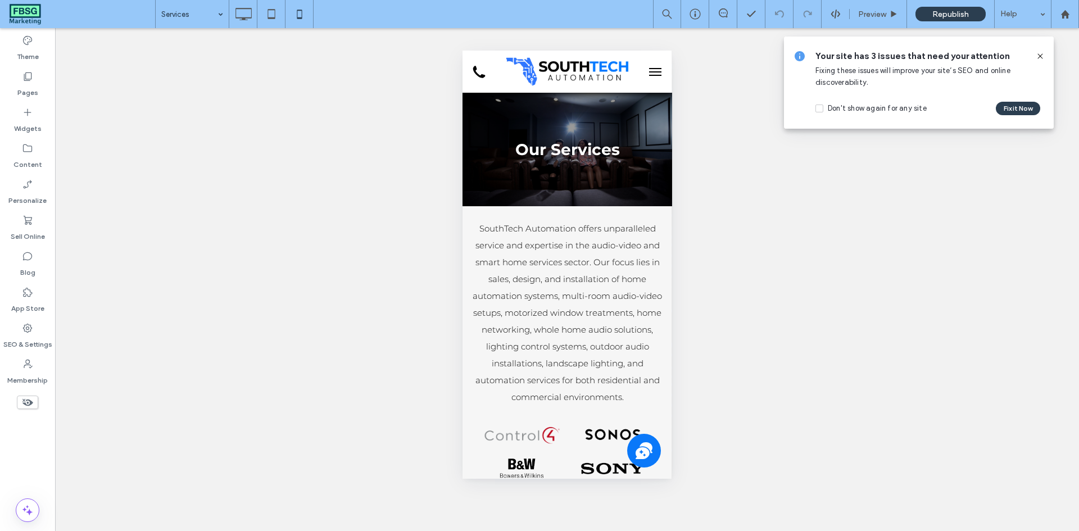
click at [1043, 57] on icon at bounding box center [1040, 56] width 9 height 9
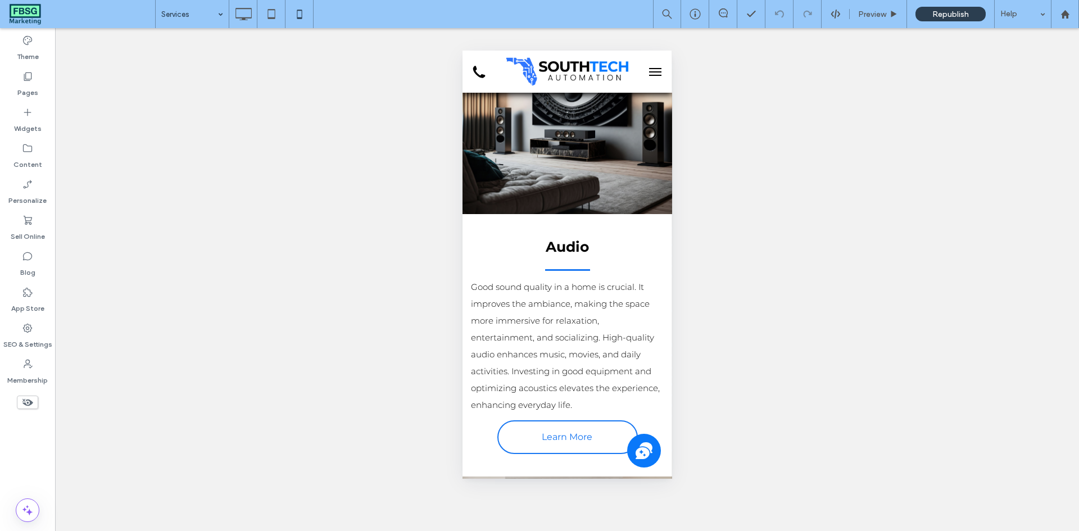
scroll to position [562, 0]
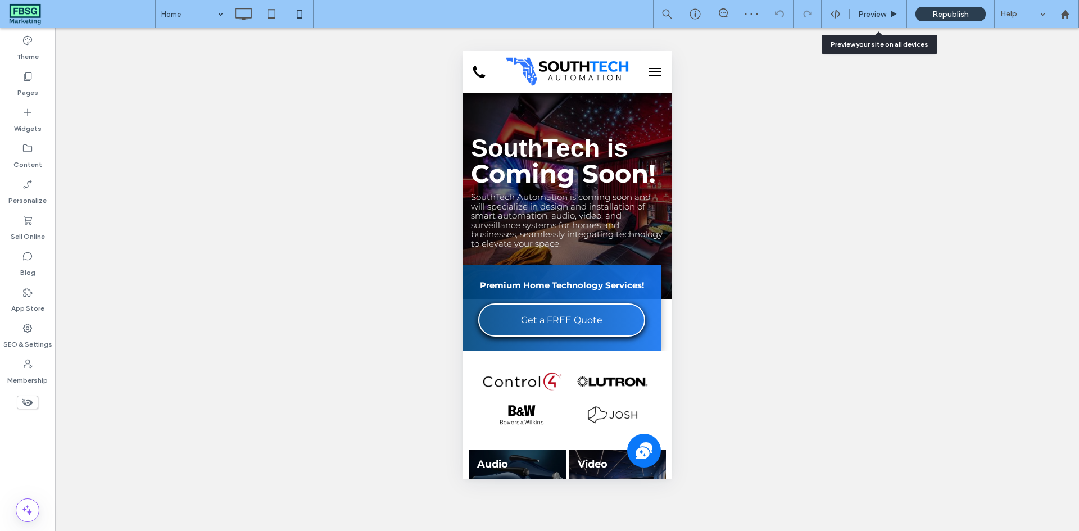
click at [870, 17] on span "Preview" at bounding box center [872, 15] width 28 height 10
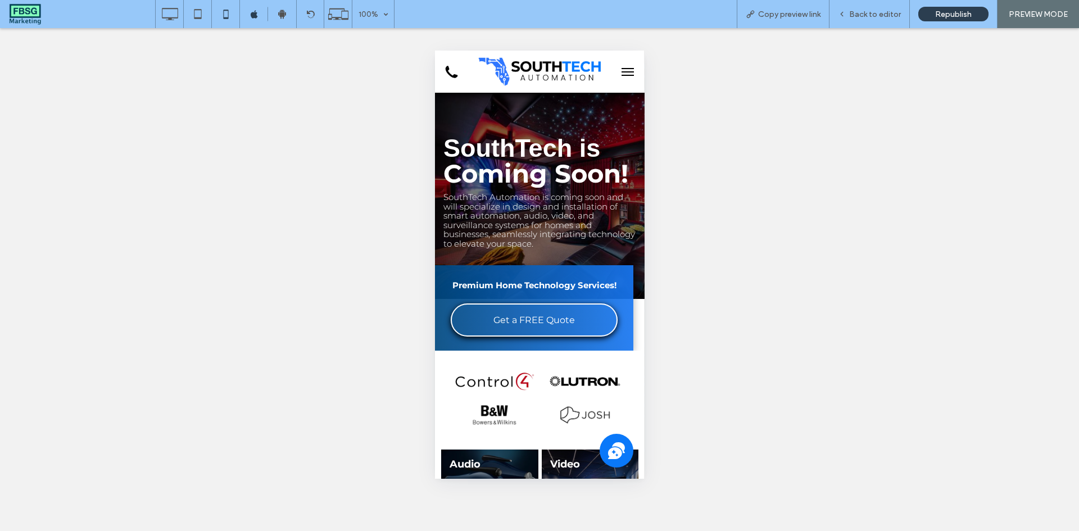
click at [616, 70] on button "menu" at bounding box center [627, 72] width 22 height 22
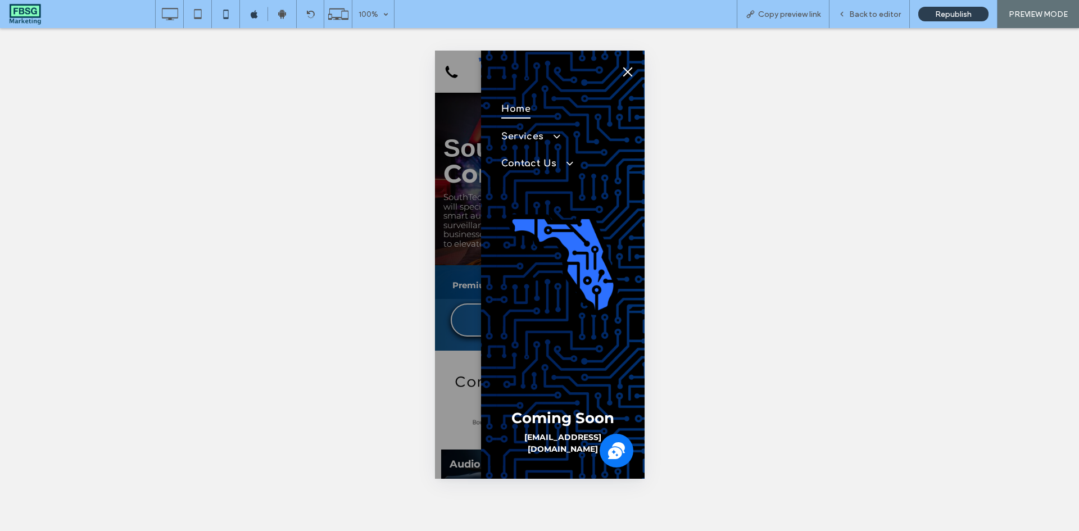
click at [619, 72] on button "menu" at bounding box center [627, 72] width 22 height 22
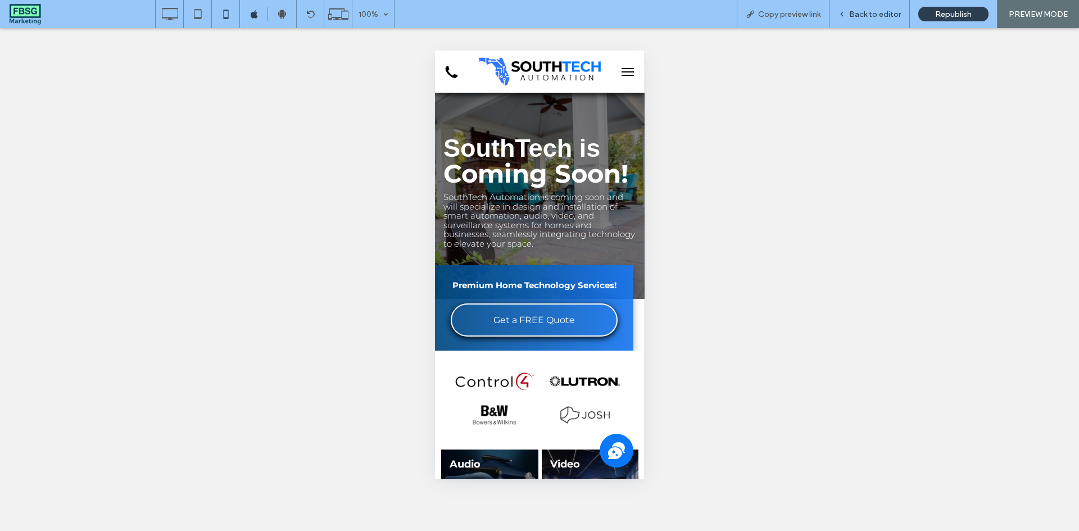
click at [859, 19] on div "Back to editor" at bounding box center [870, 14] width 80 height 28
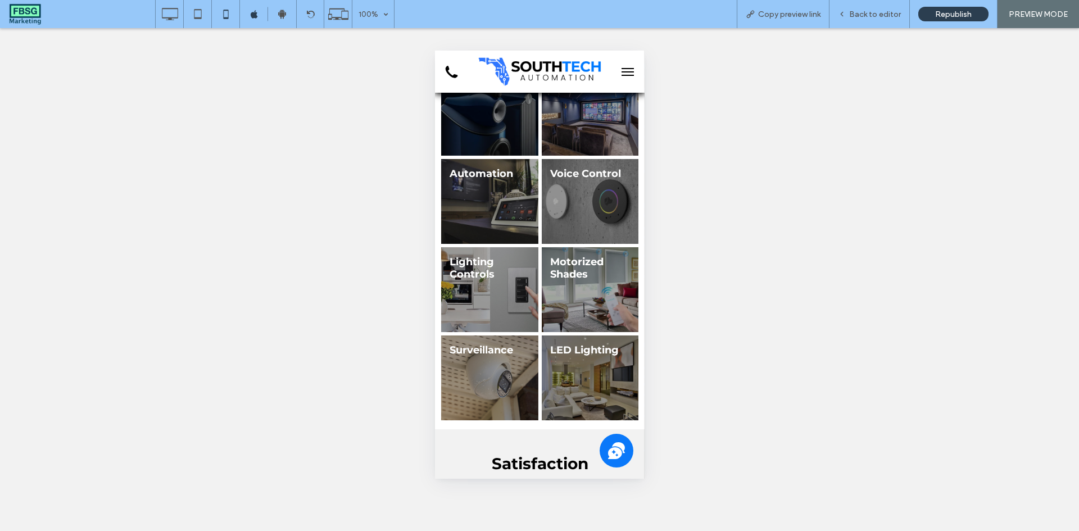
scroll to position [337, 0]
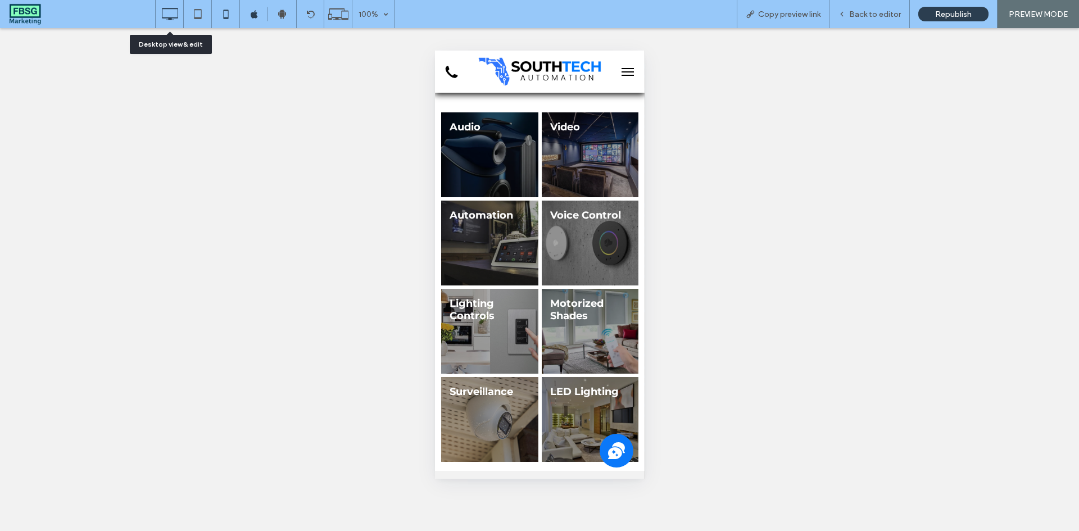
click at [178, 14] on icon at bounding box center [170, 14] width 22 height 22
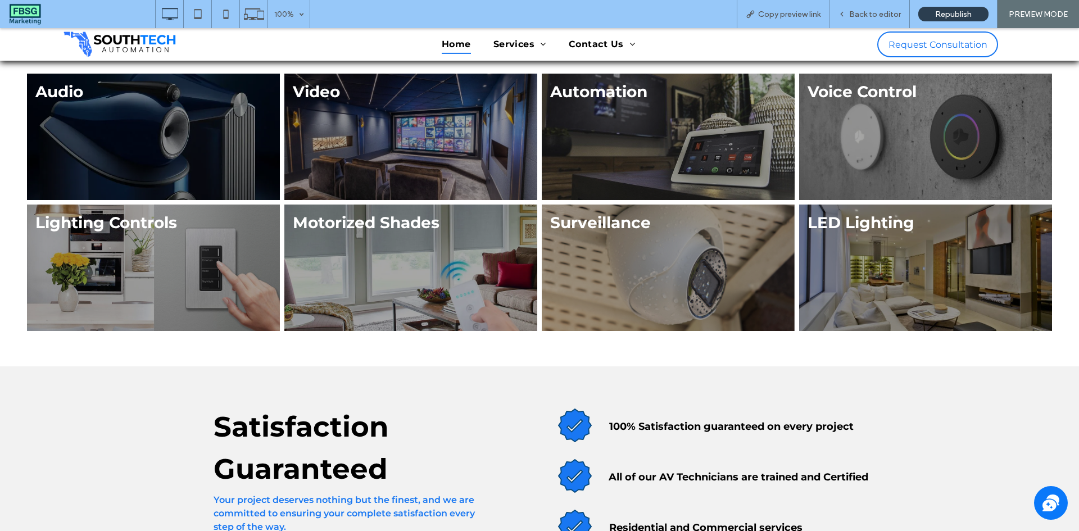
scroll to position [0, 0]
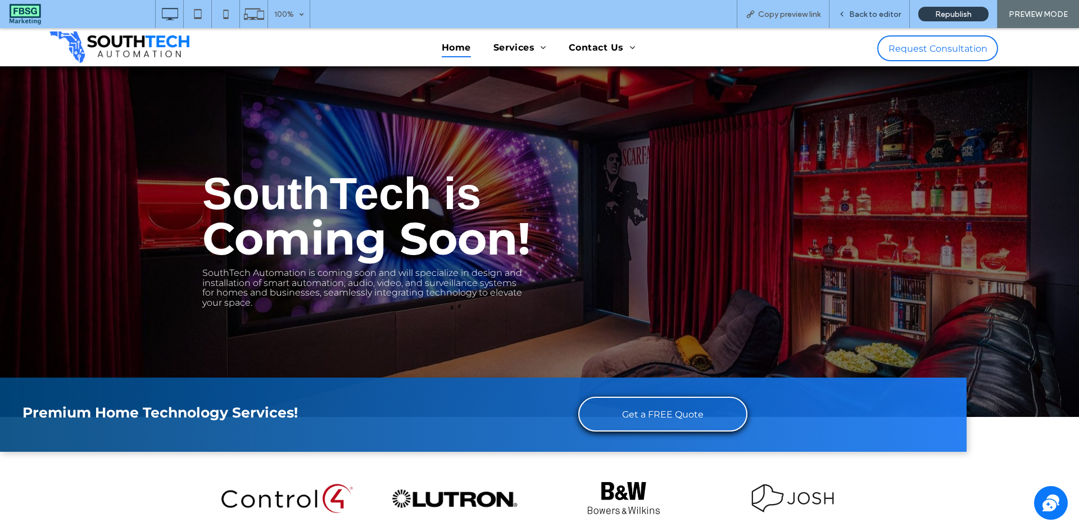
click at [863, 19] on span "Back to editor" at bounding box center [875, 15] width 52 height 10
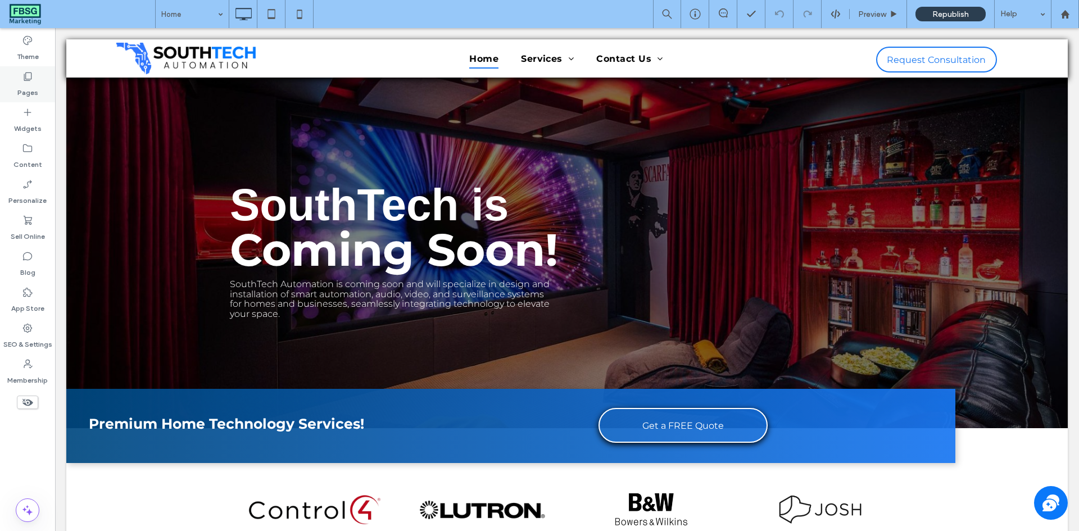
click at [15, 83] on div "Pages" at bounding box center [27, 84] width 55 height 36
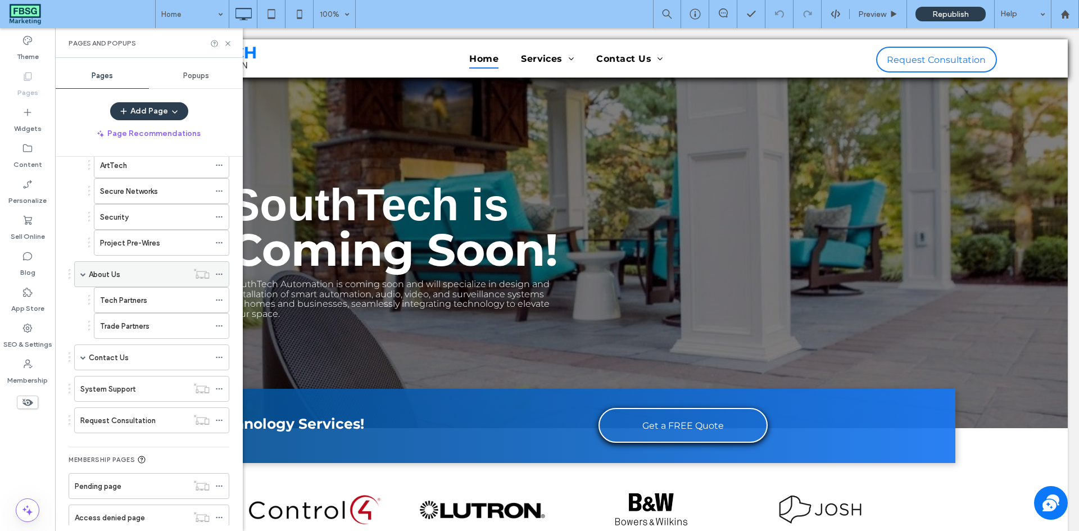
scroll to position [337, 0]
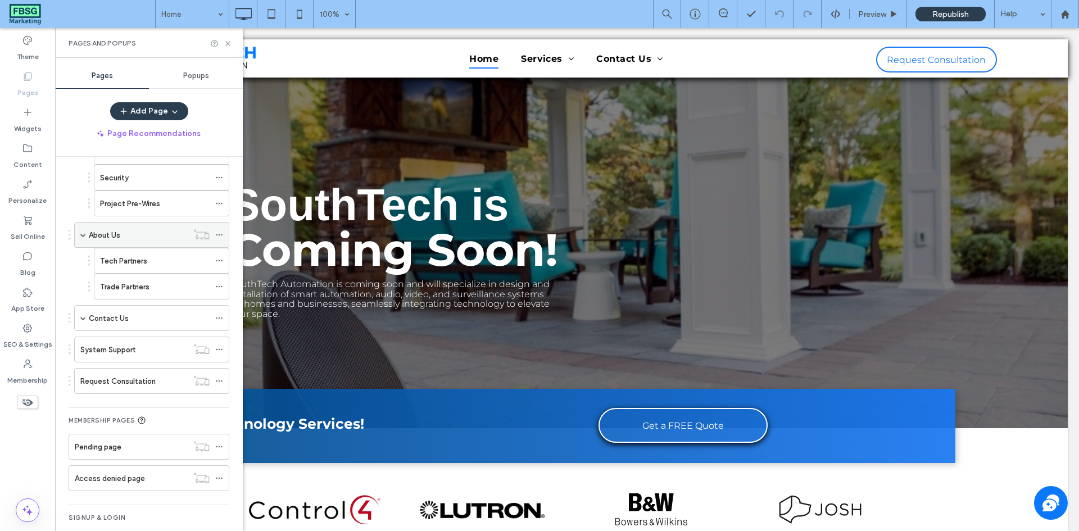
click at [221, 234] on icon at bounding box center [219, 235] width 8 height 8
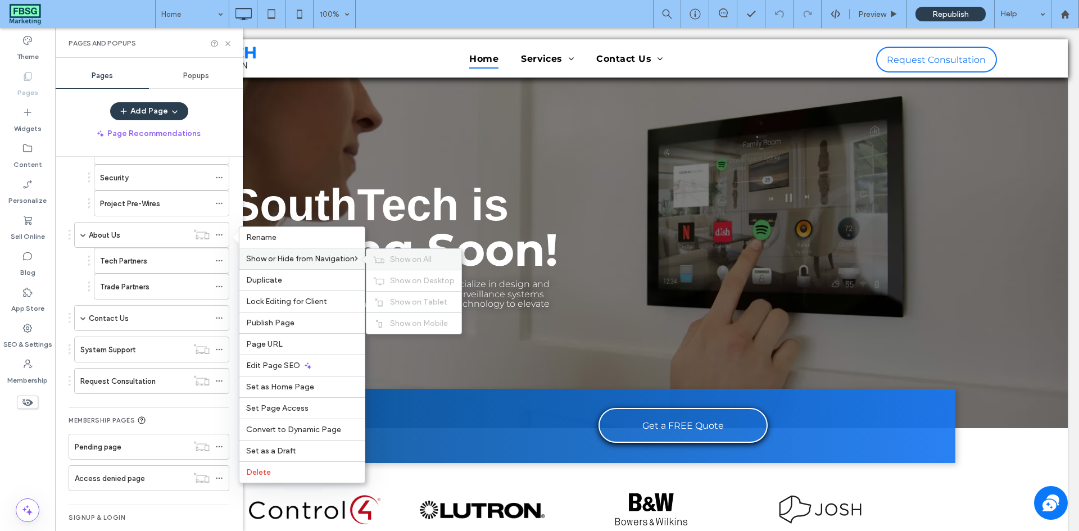
click at [394, 262] on span "Show on All" at bounding box center [411, 260] width 42 height 10
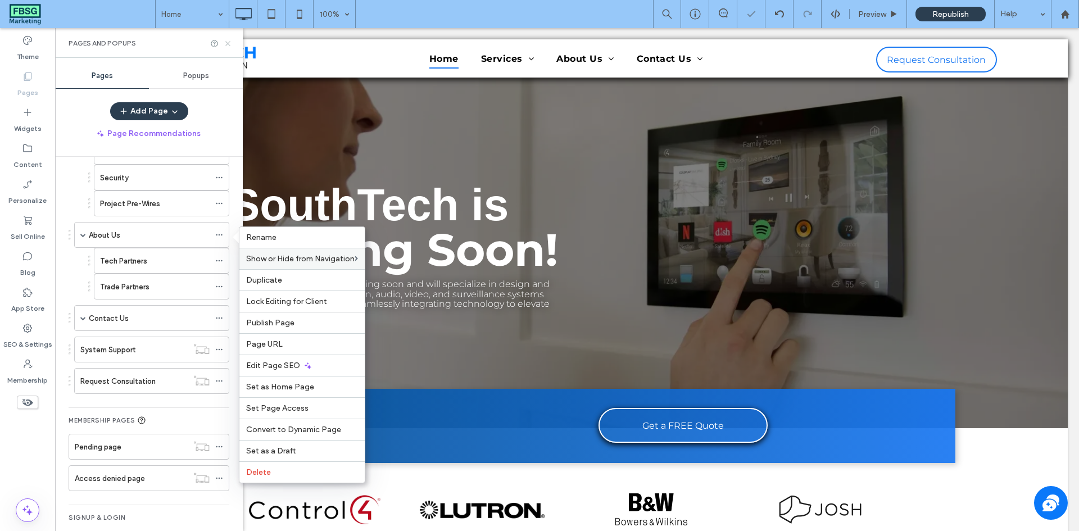
click at [230, 43] on icon at bounding box center [228, 43] width 8 height 8
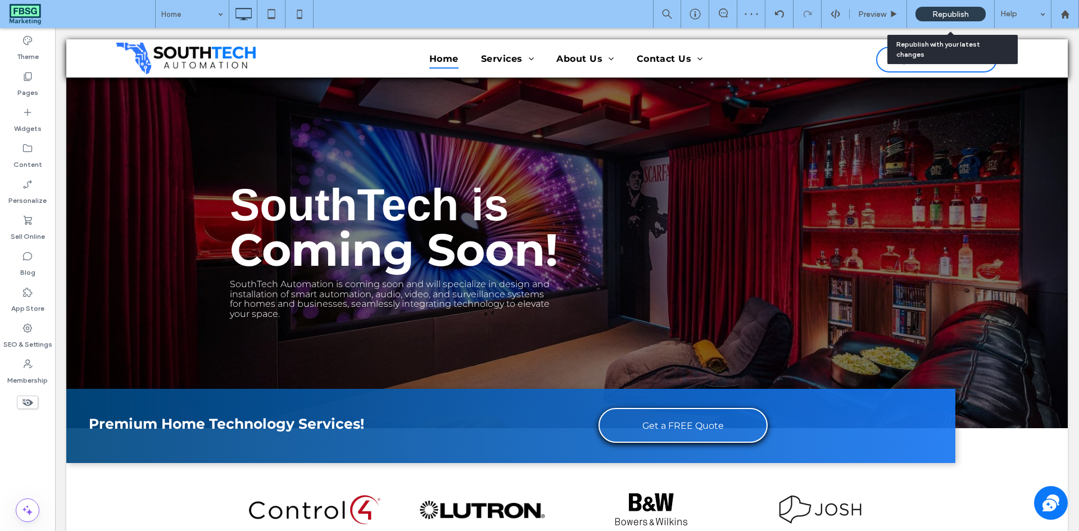
click at [974, 15] on div "Republish" at bounding box center [951, 14] width 70 height 15
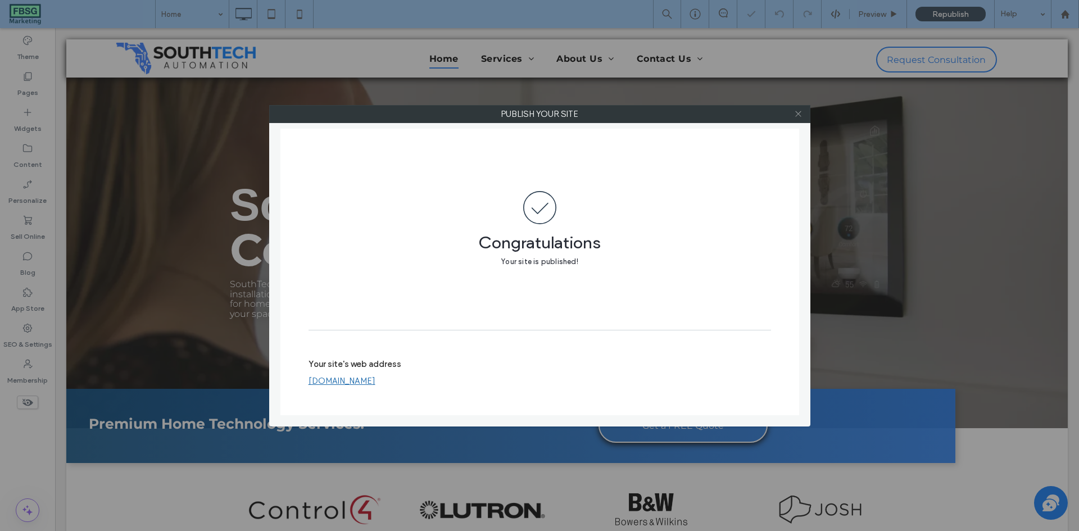
click at [798, 115] on use at bounding box center [798, 114] width 6 height 6
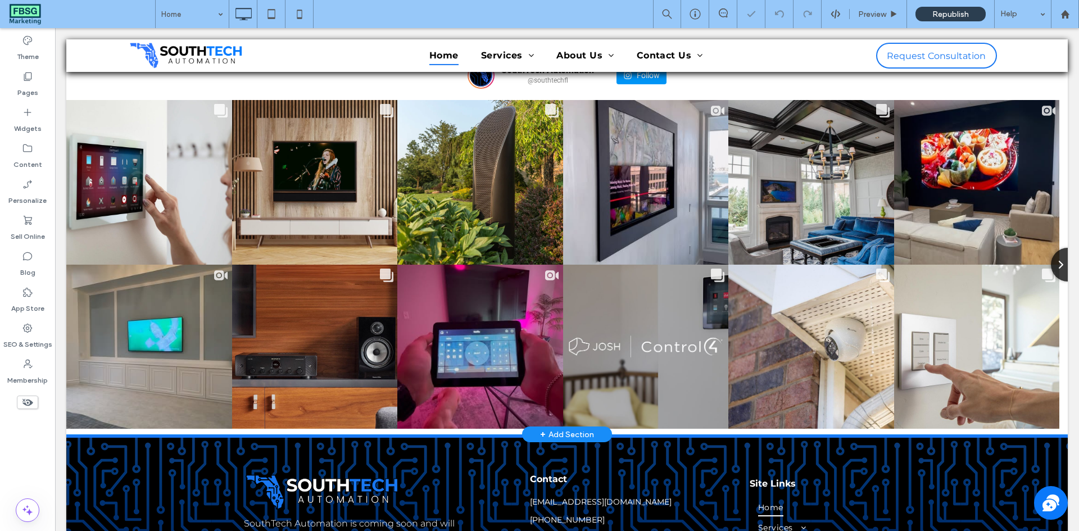
scroll to position [1982, 0]
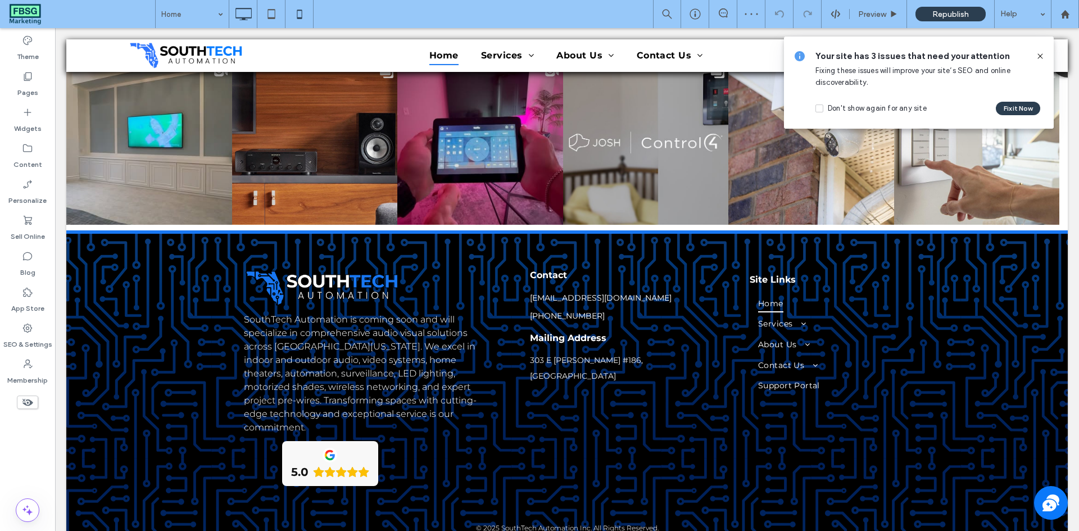
click at [308, 14] on icon at bounding box center [299, 14] width 22 height 22
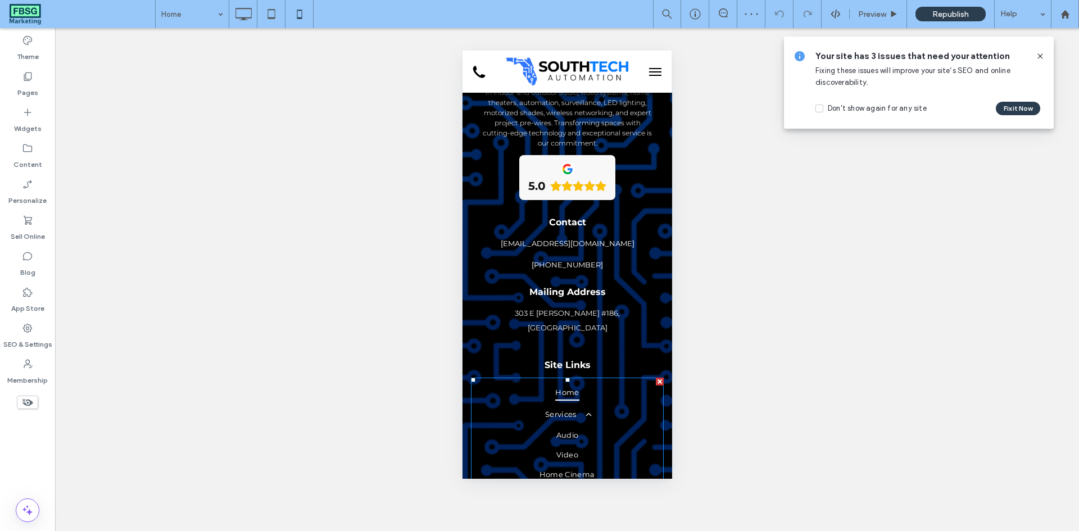
scroll to position [2877, 0]
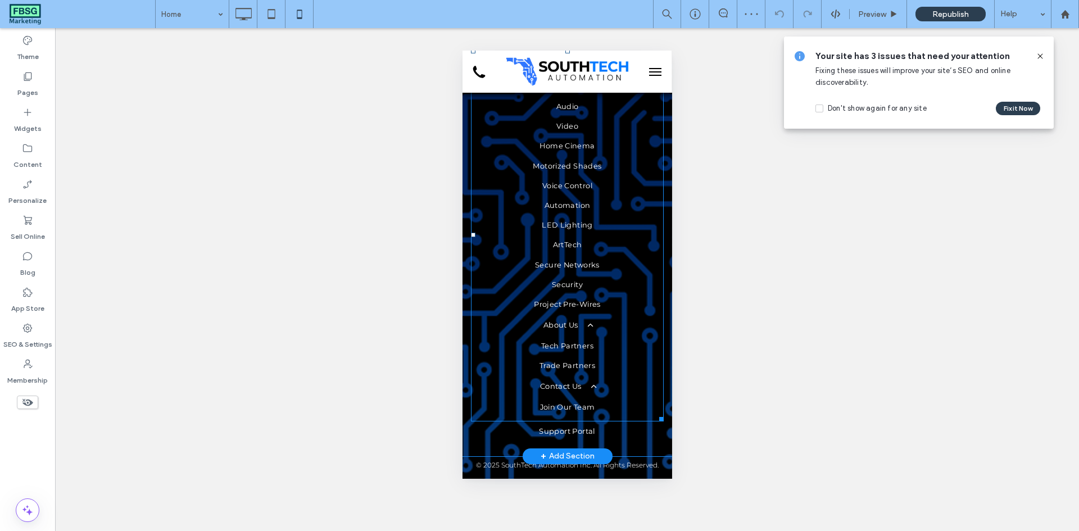
click at [571, 250] on span "ArtTech" at bounding box center [567, 244] width 29 height 11
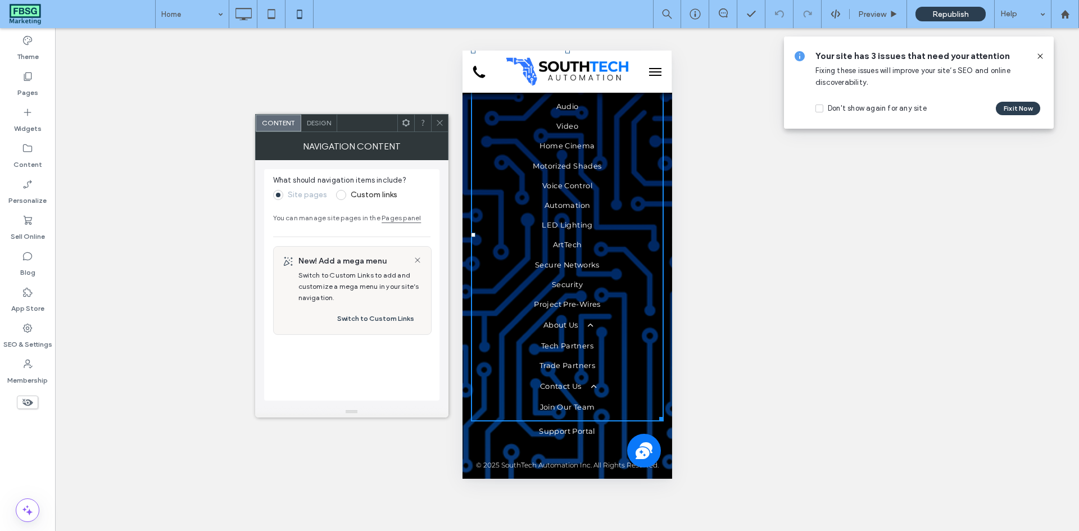
click at [318, 116] on div "Design" at bounding box center [319, 123] width 36 height 17
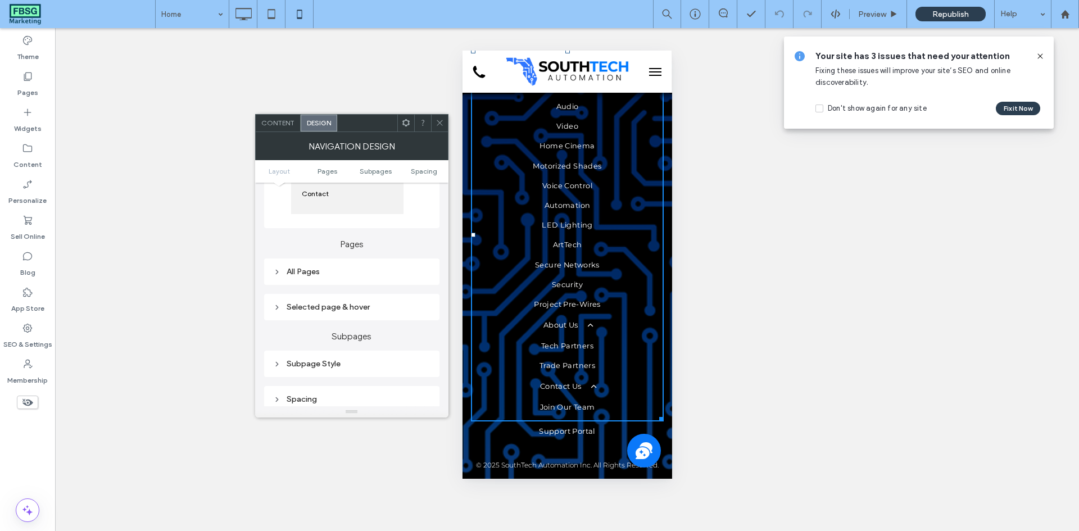
scroll to position [225, 0]
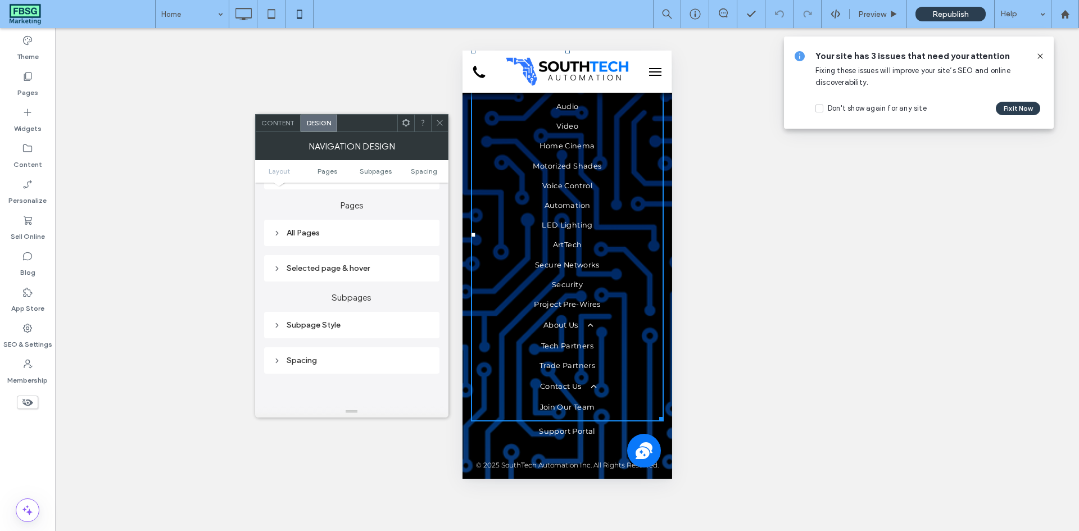
click at [349, 323] on div "Subpage Style" at bounding box center [351, 325] width 157 height 10
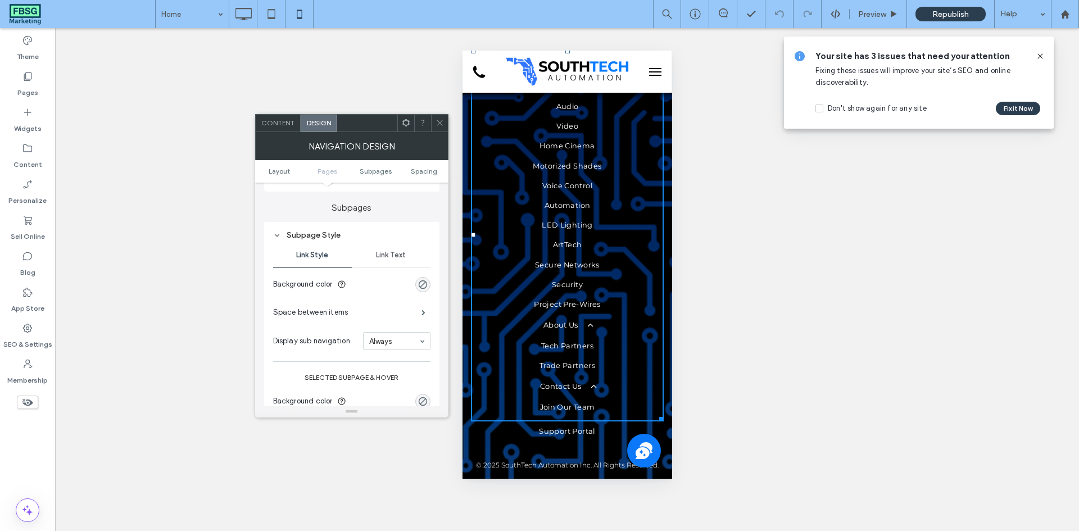
scroll to position [337, 0]
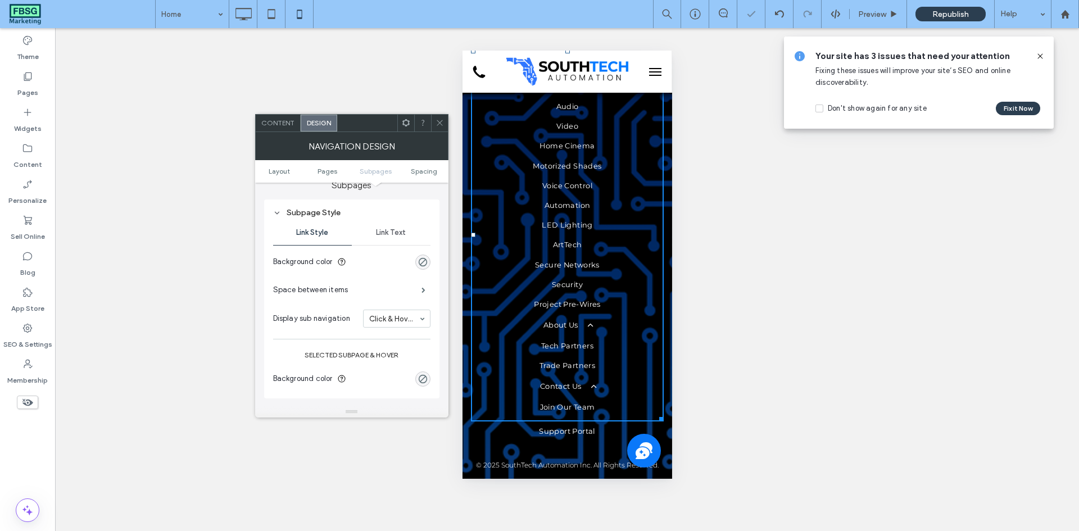
click at [442, 125] on icon at bounding box center [440, 123] width 8 height 8
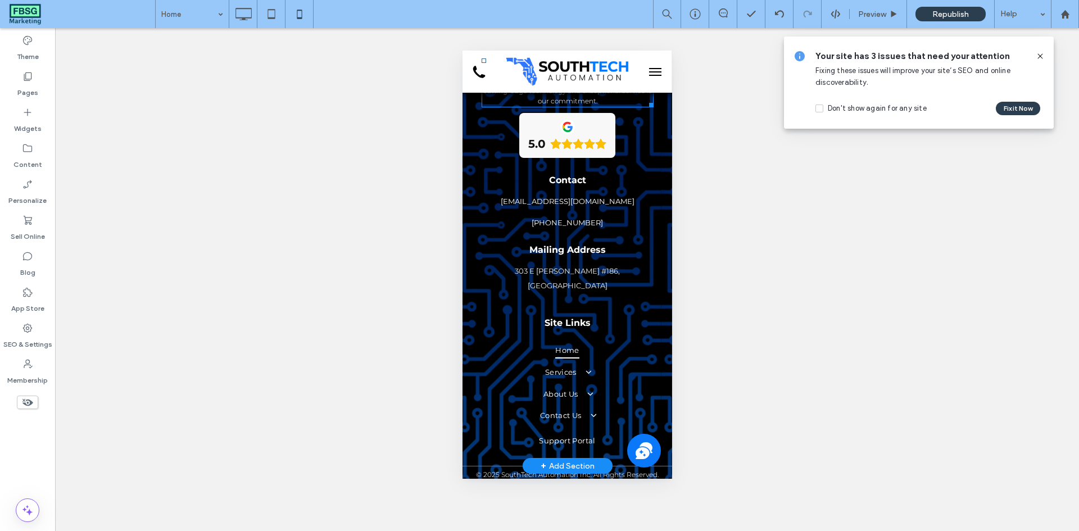
scroll to position [2609, 0]
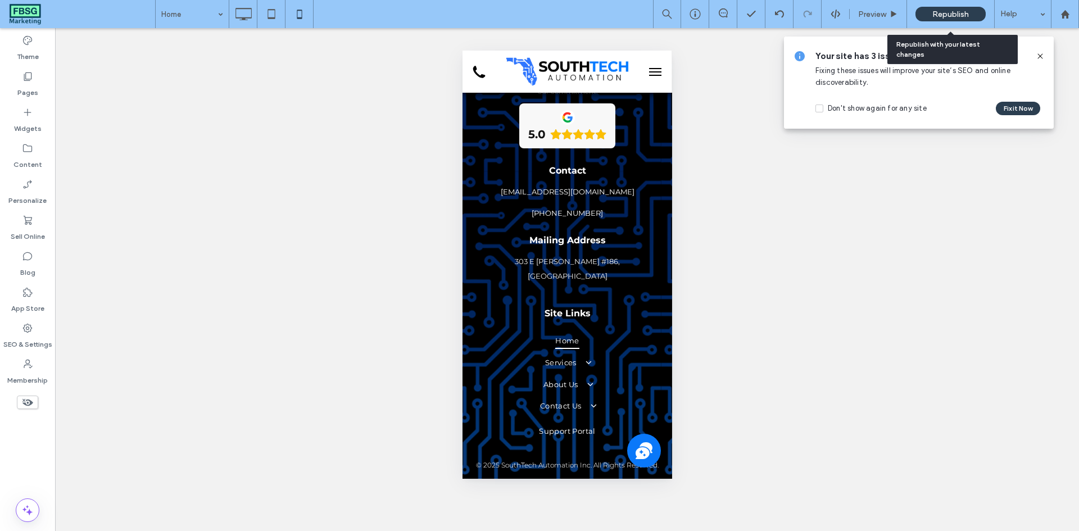
click at [964, 15] on span "Republish" at bounding box center [951, 15] width 37 height 10
